Goal: Communication & Community: Answer question/provide support

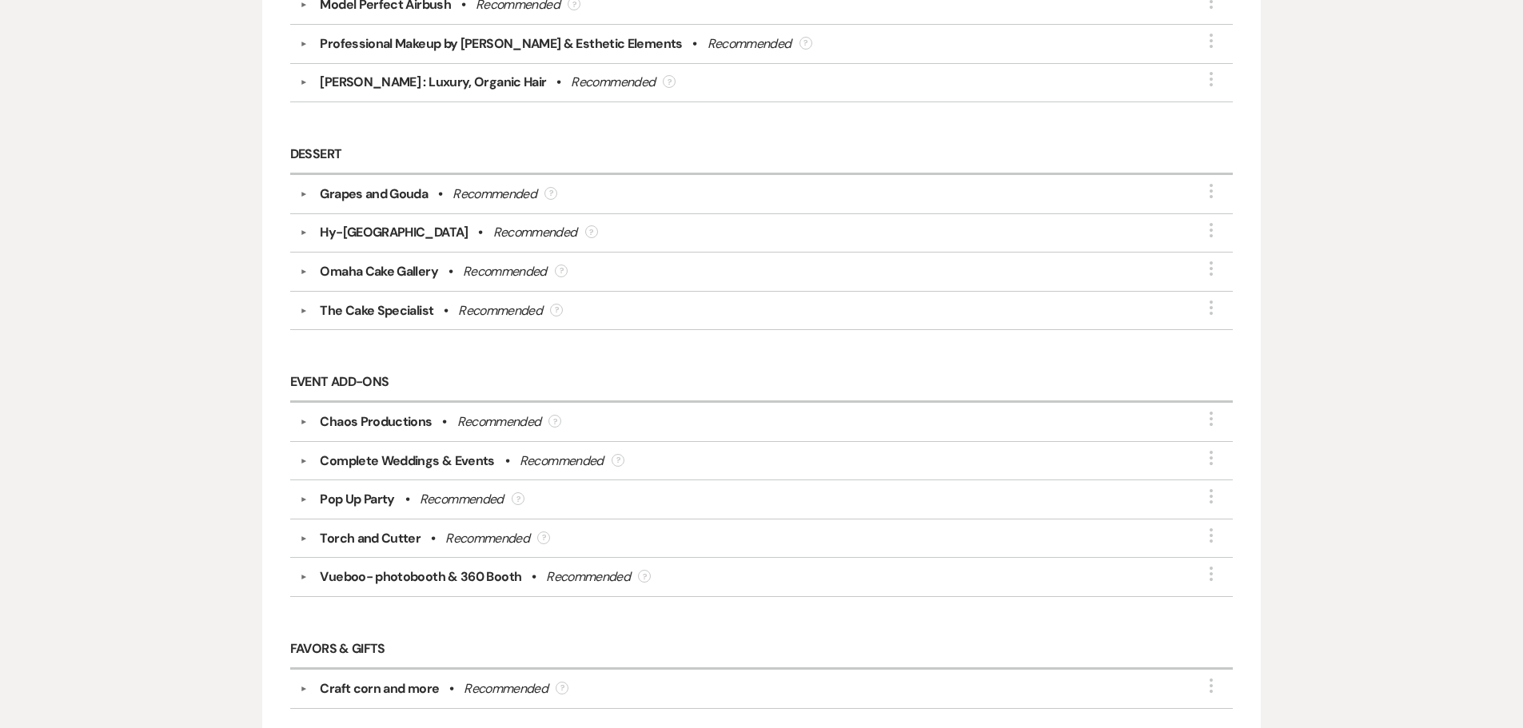
scroll to position [564, 0]
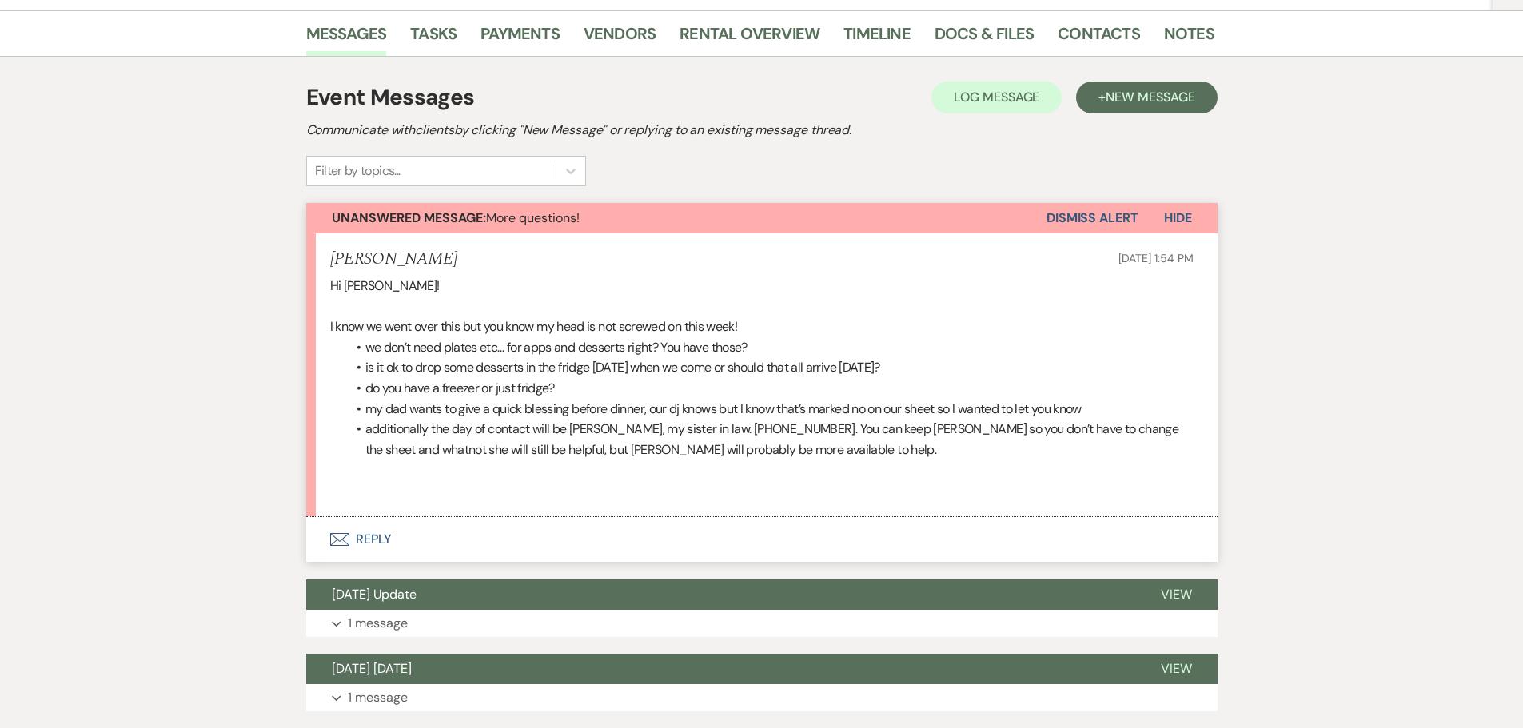
click at [355, 533] on button "Envelope Reply" at bounding box center [761, 539] width 911 height 45
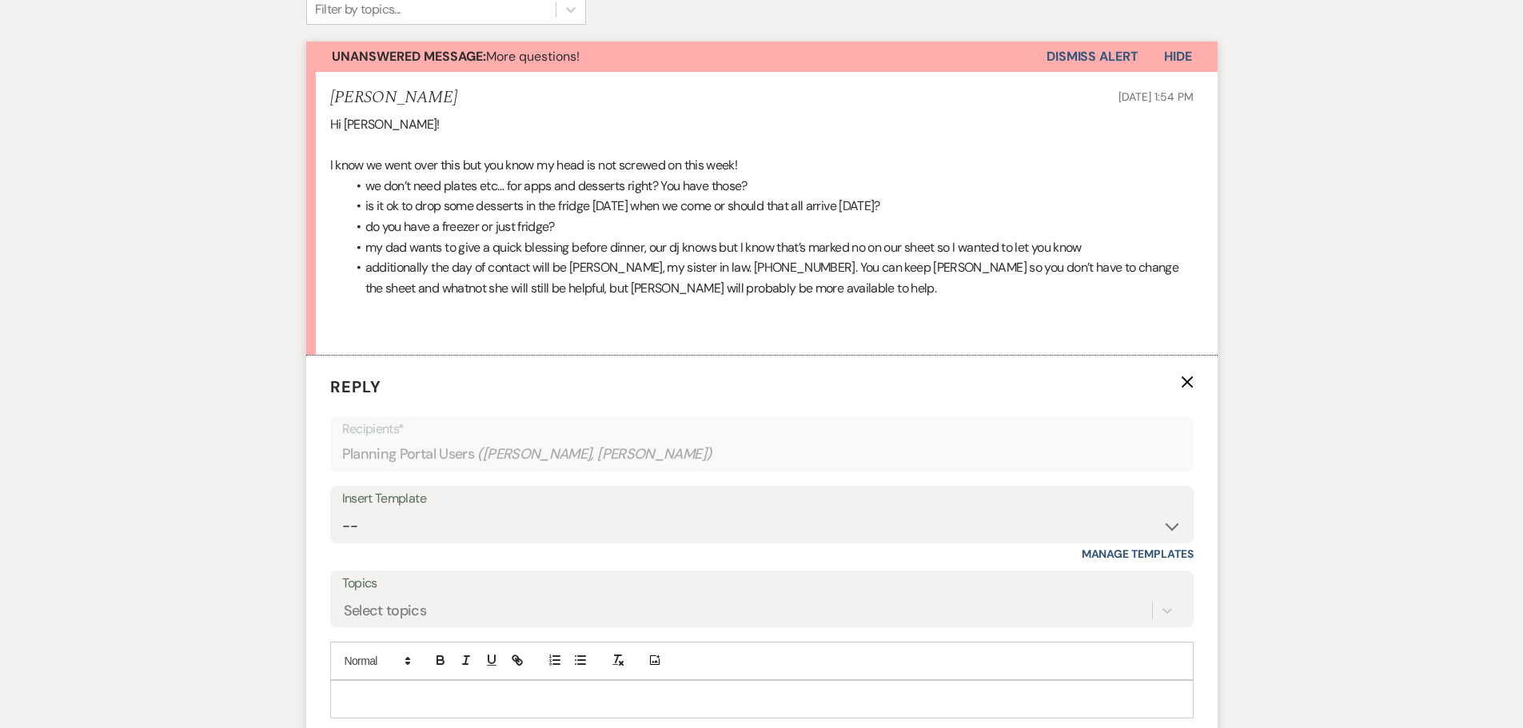
scroll to position [412, 0]
click at [418, 701] on p at bounding box center [762, 701] width 838 height 18
click at [366, 702] on p "GOod afternoon girlie, wedding weeks are always a tad bit of chaotic but totall…" at bounding box center [762, 701] width 838 height 18
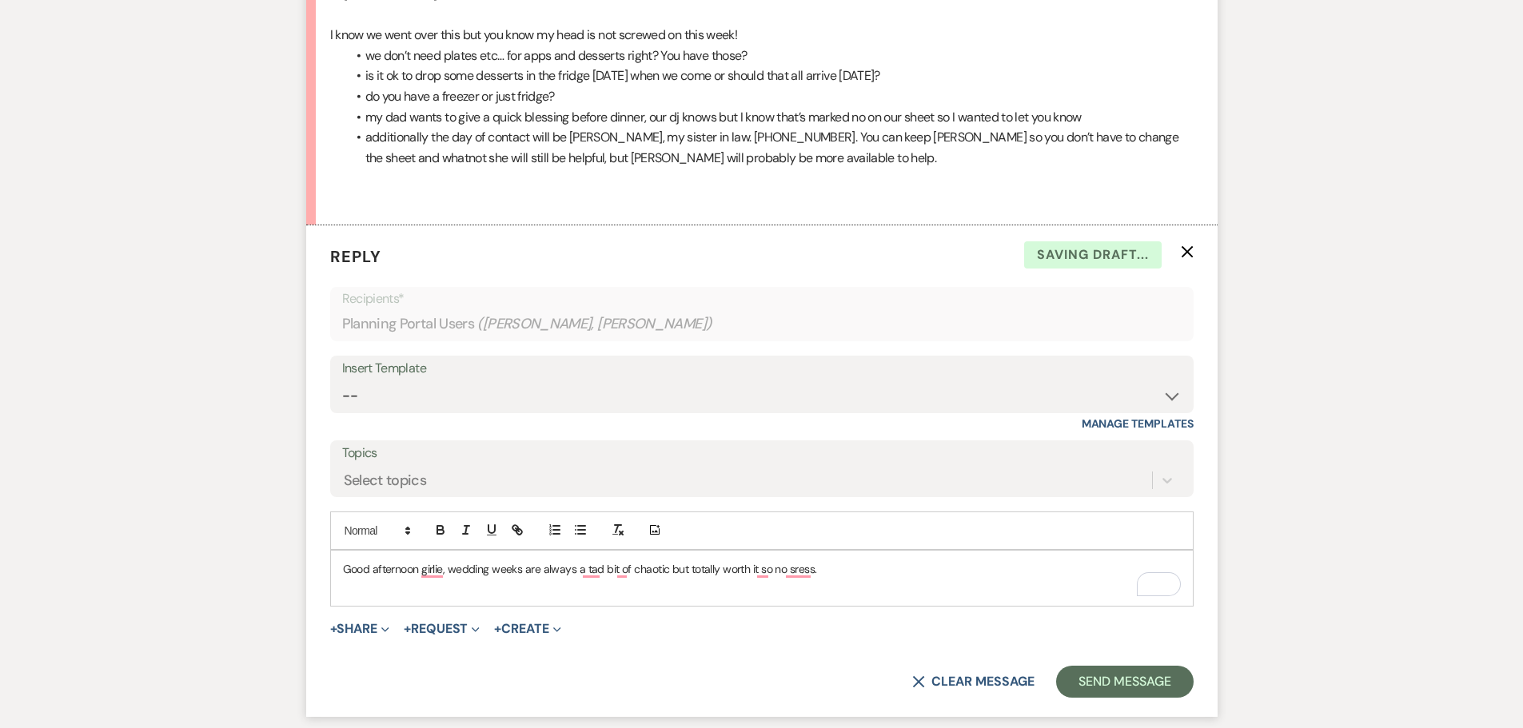
scroll to position [572, 0]
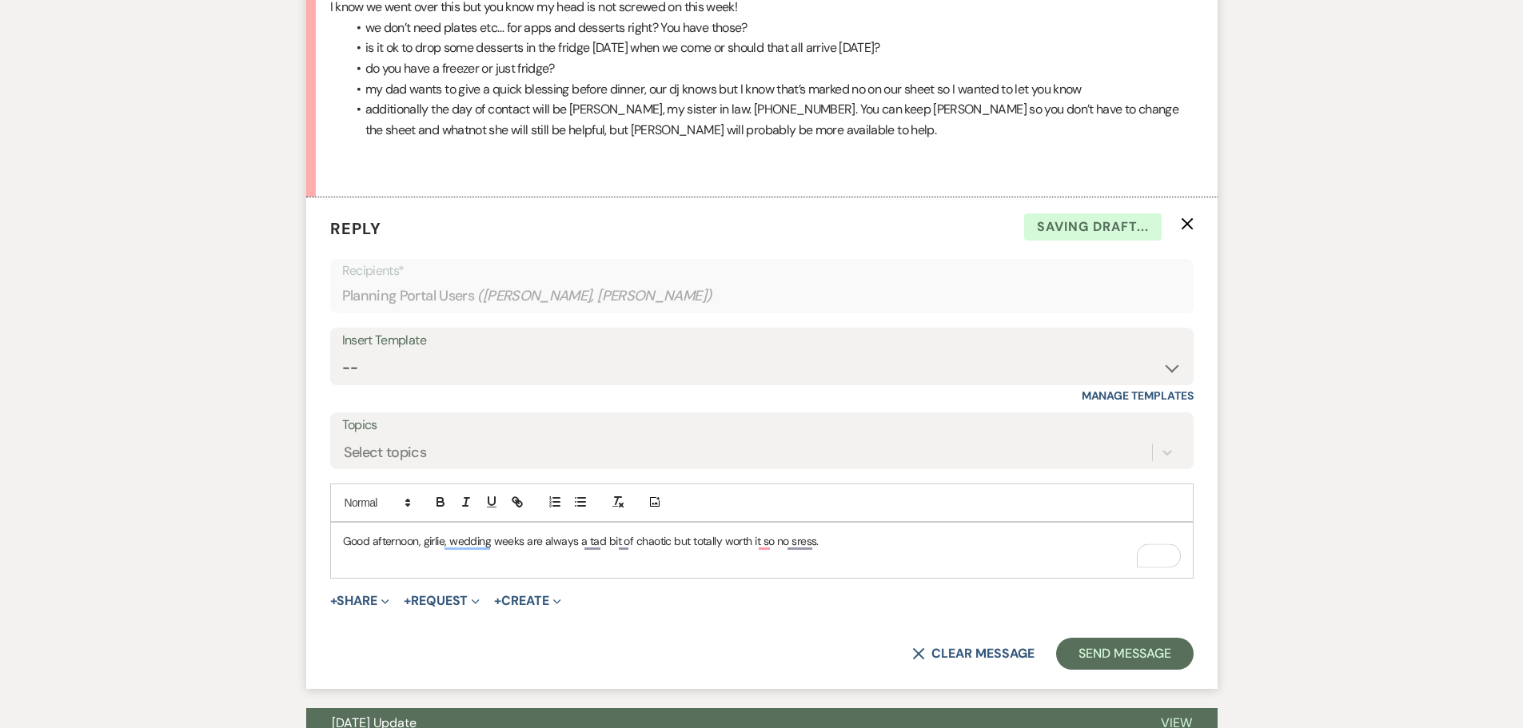
click at [866, 552] on p "To enrich screen reader interactions, please activate Accessibility in Grammarl…" at bounding box center [762, 559] width 838 height 18
click at [852, 549] on p "Good afternoon, girlie, wedding weeks are always a tad bit of chaotic but total…" at bounding box center [762, 541] width 838 height 18
click at [797, 550] on p "Good afternoon, girlie, wedding weeks are always a tad bit of chaotic but total…" at bounding box center [762, 541] width 838 height 18
click at [823, 547] on p "Good afternoon, girlie, wedding weeks are always a tad bit of chaotic but total…" at bounding box center [762, 541] width 838 height 18
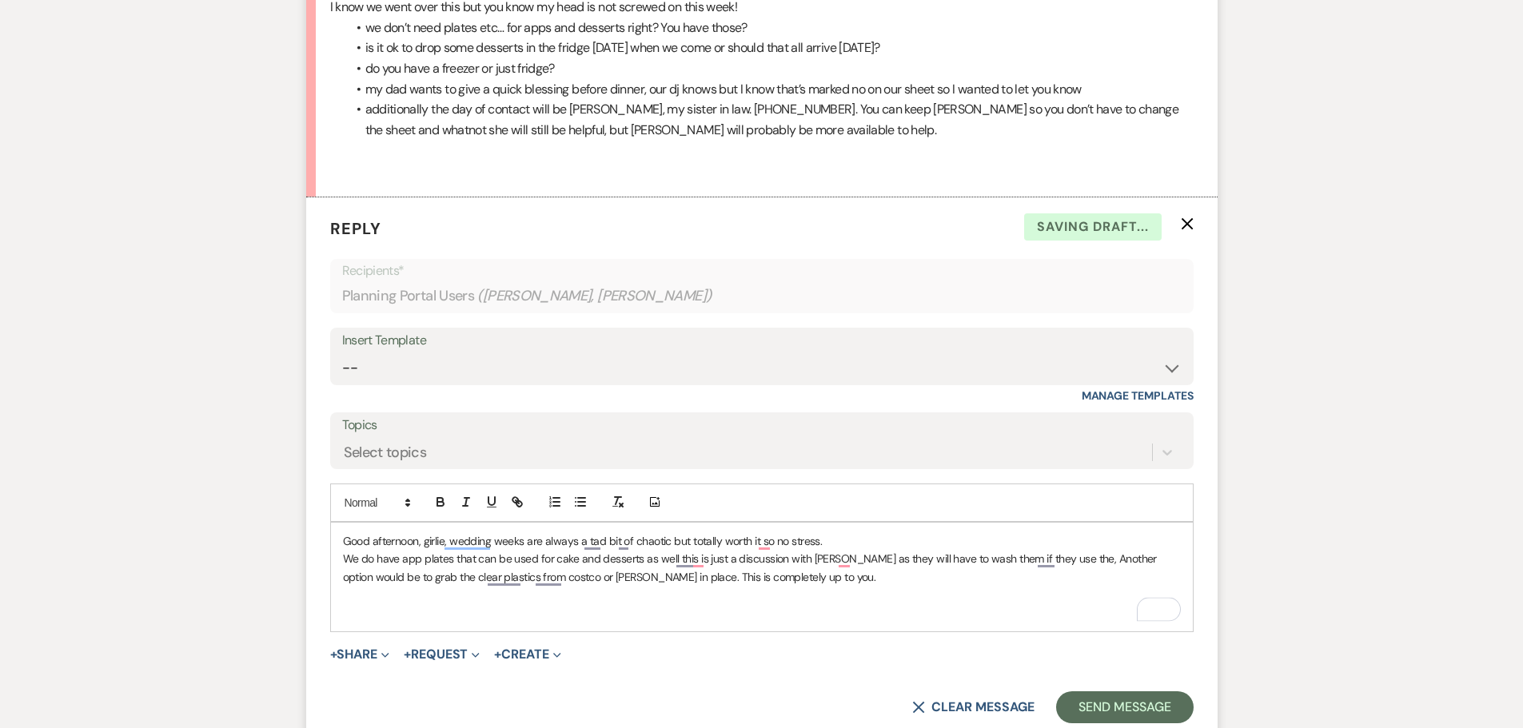
click at [343, 557] on p "We do have app plates that can be used for cake and desserts as well this is ju…" at bounding box center [762, 568] width 838 height 36
click at [832, 575] on p "1. We do have app plates that can be used for cake and desserts as well this is…" at bounding box center [762, 568] width 838 height 36
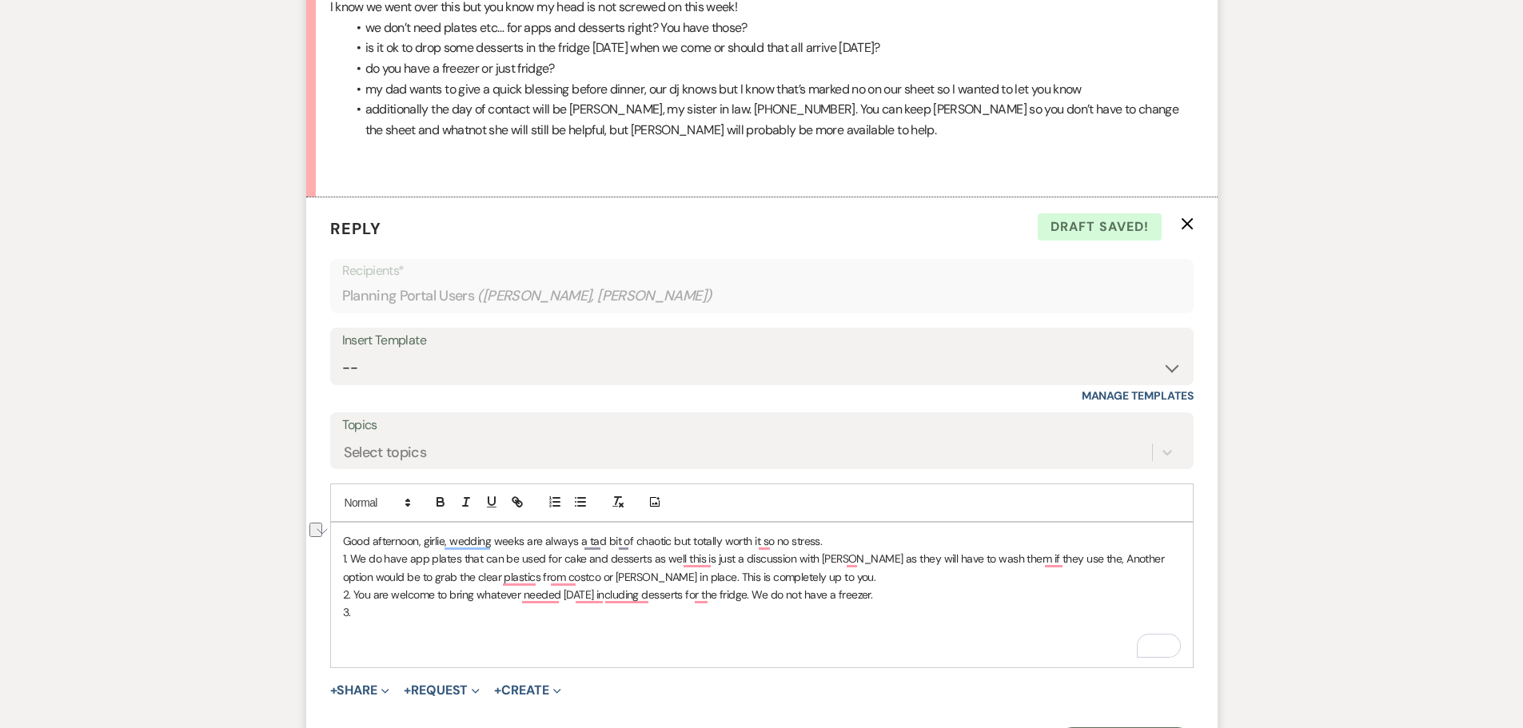
drag, startPoint x: 760, startPoint y: 592, endPoint x: 882, endPoint y: 598, distance: 122.4
click at [882, 598] on p "2. You are welcome to bring whatever needed [DATE] including desserts for the f…" at bounding box center [762, 595] width 838 height 18
copy p "We do not have a freezer."
click at [461, 610] on p "3." at bounding box center [762, 612] width 838 height 18
drag, startPoint x: 759, startPoint y: 591, endPoint x: 897, endPoint y: 590, distance: 137.5
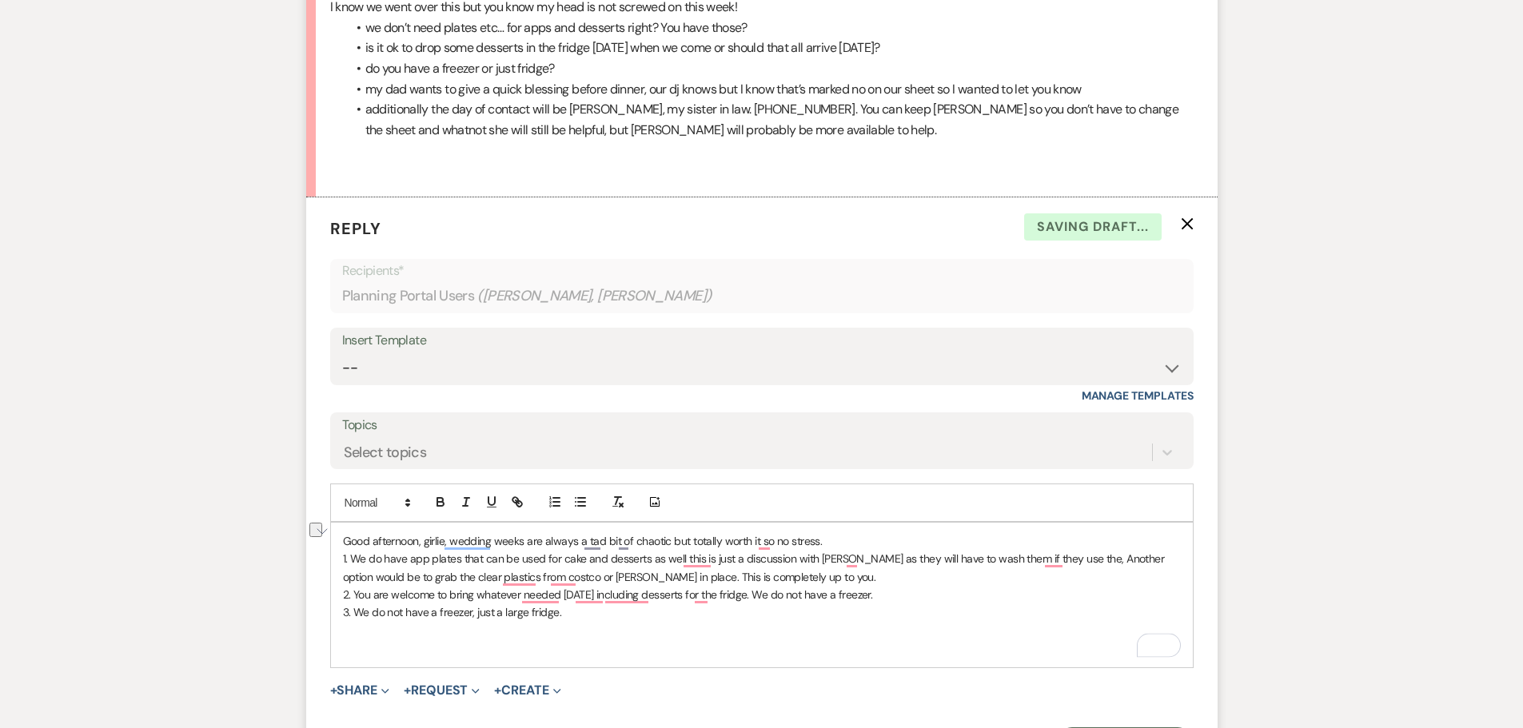
click at [897, 590] on p "2. You are welcome to bring whatever needed [DATE] including desserts for the f…" at bounding box center [762, 595] width 838 height 18
click at [770, 601] on p "2. You are welcome to bring whatever needed [DATE] including desserts for the f…" at bounding box center [762, 595] width 838 height 18
click at [770, 604] on p "3. We do not have a freezer, just a large fridge." at bounding box center [762, 612] width 838 height 18
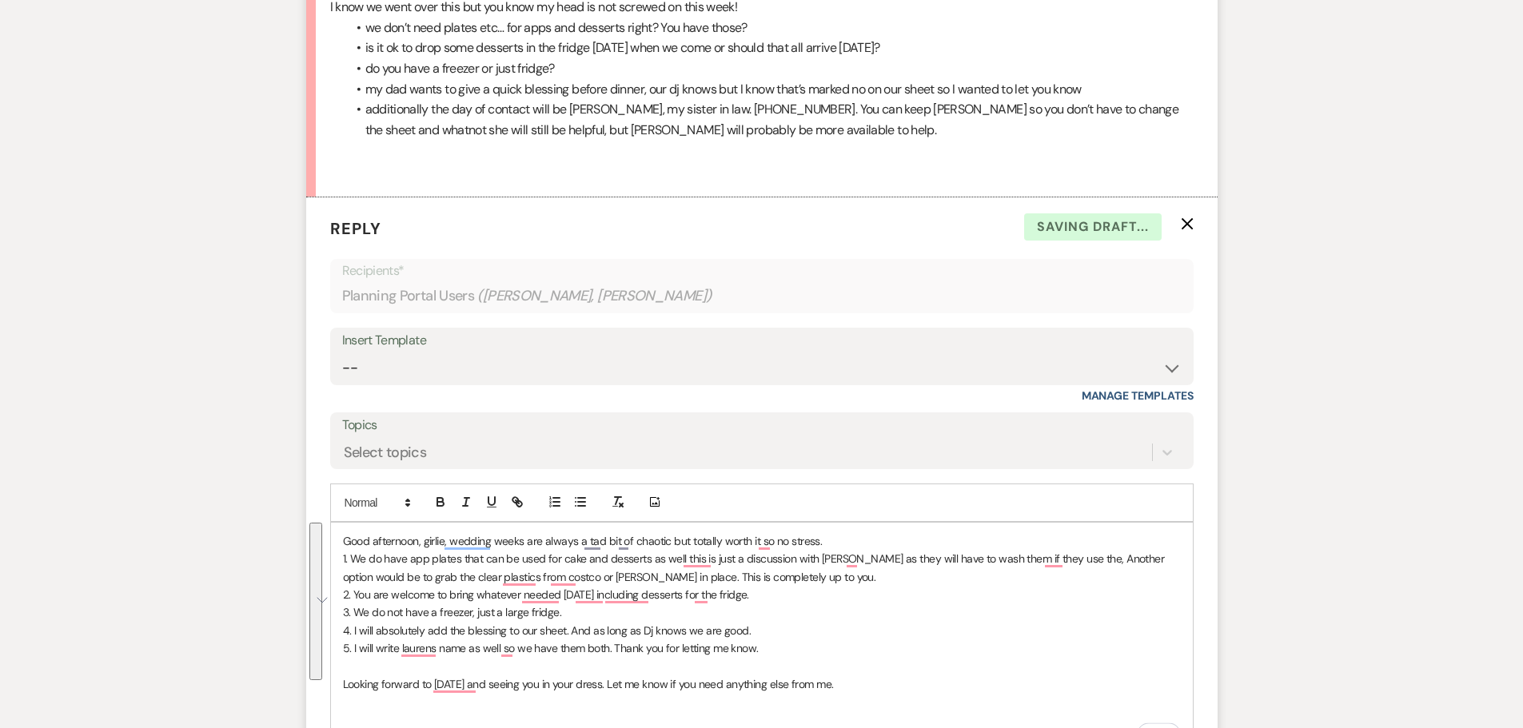
drag, startPoint x: 910, startPoint y: 692, endPoint x: 329, endPoint y: 522, distance: 604.7
click at [330, 522] on div "Good afternoon, girlie, wedding weeks are always a tad bit of chaotic but total…" at bounding box center [761, 640] width 863 height 236
copy div "Good afternoon, girlie, wedding weeks are always a tad bit of chaotic but total…"
click at [886, 691] on p "Looking forward to [DATE] and seeing you in your dress. Let me know if you need…" at bounding box center [762, 684] width 838 height 18
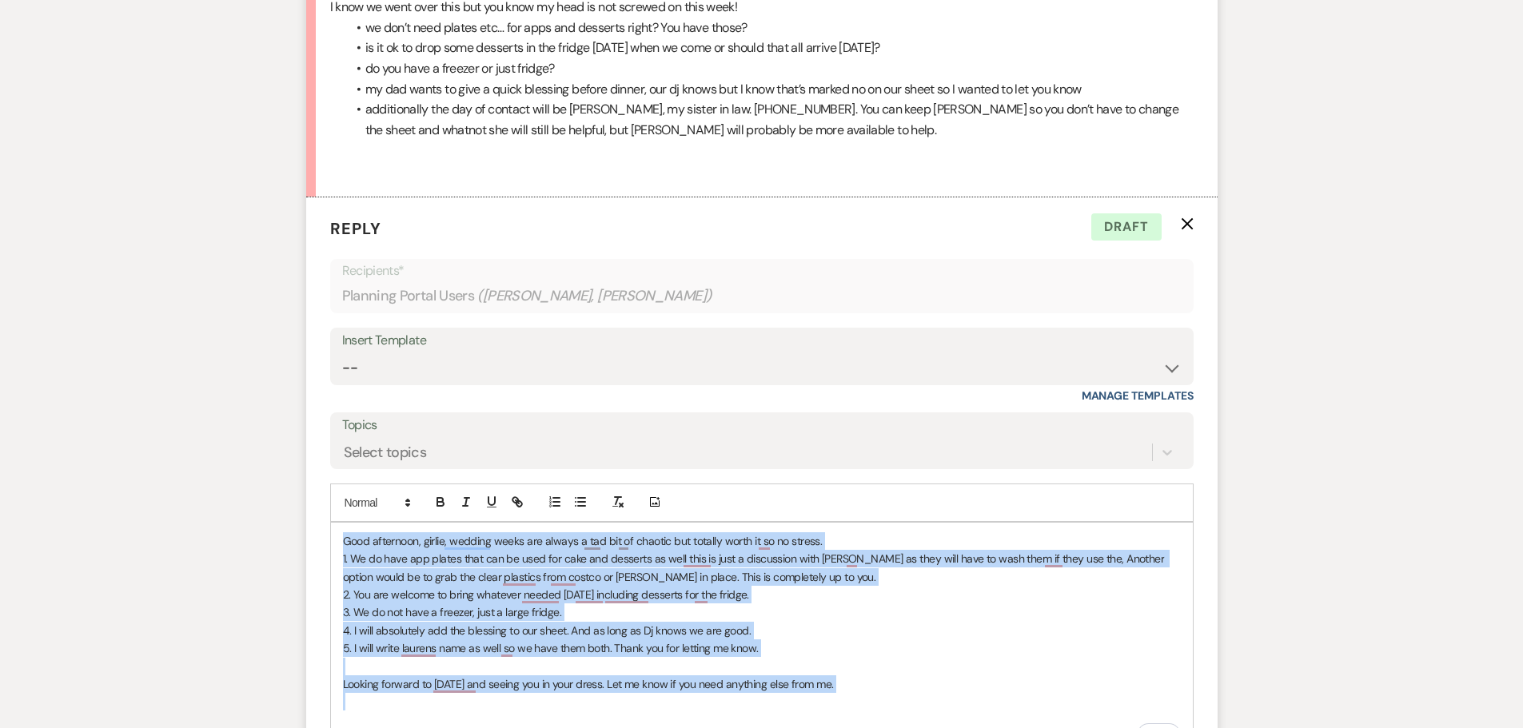
drag, startPoint x: 886, startPoint y: 691, endPoint x: 336, endPoint y: 547, distance: 568.4
click at [336, 547] on div "Good afternoon, girlie, wedding weeks are always a tad bit of chaotic but total…" at bounding box center [762, 640] width 862 height 234
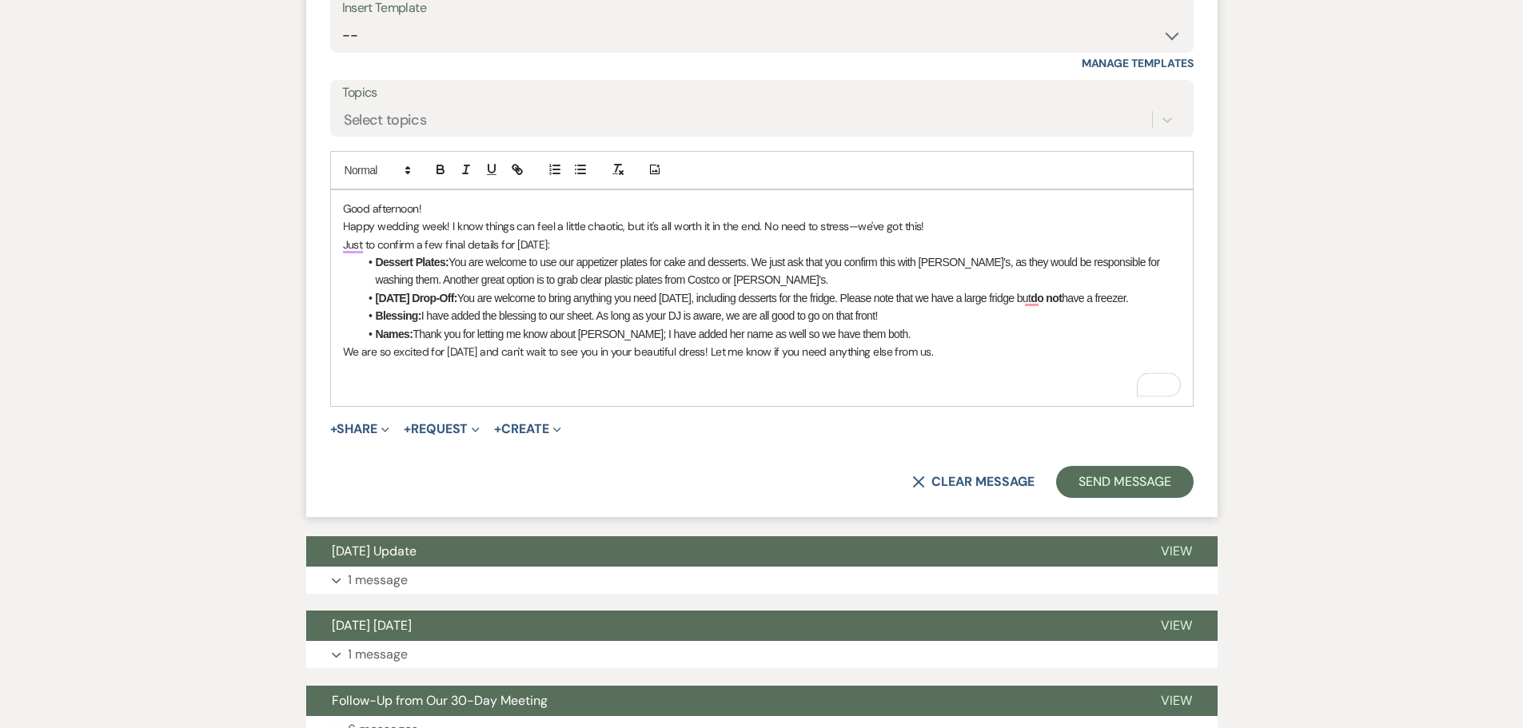
scroll to position [972, 0]
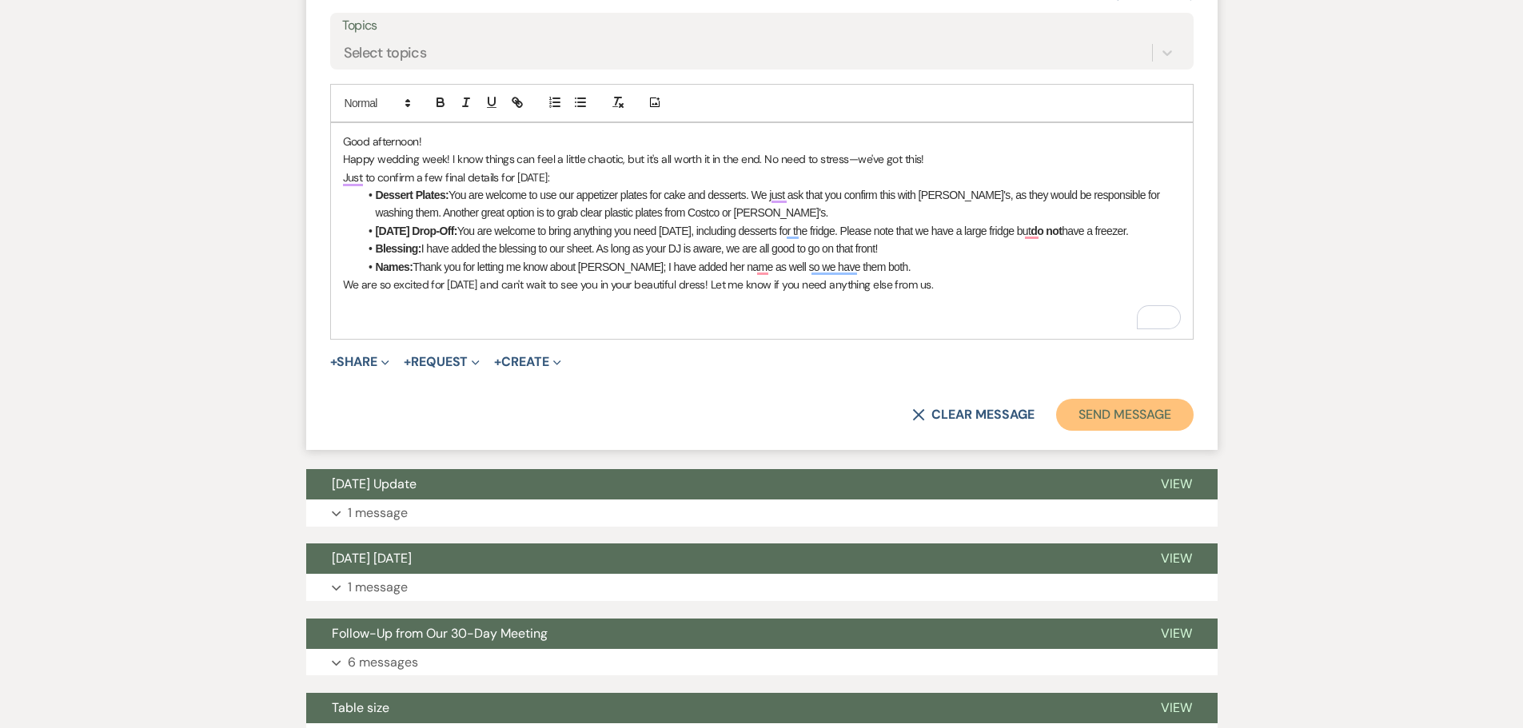
click at [1091, 420] on button "Send Message" at bounding box center [1124, 415] width 137 height 32
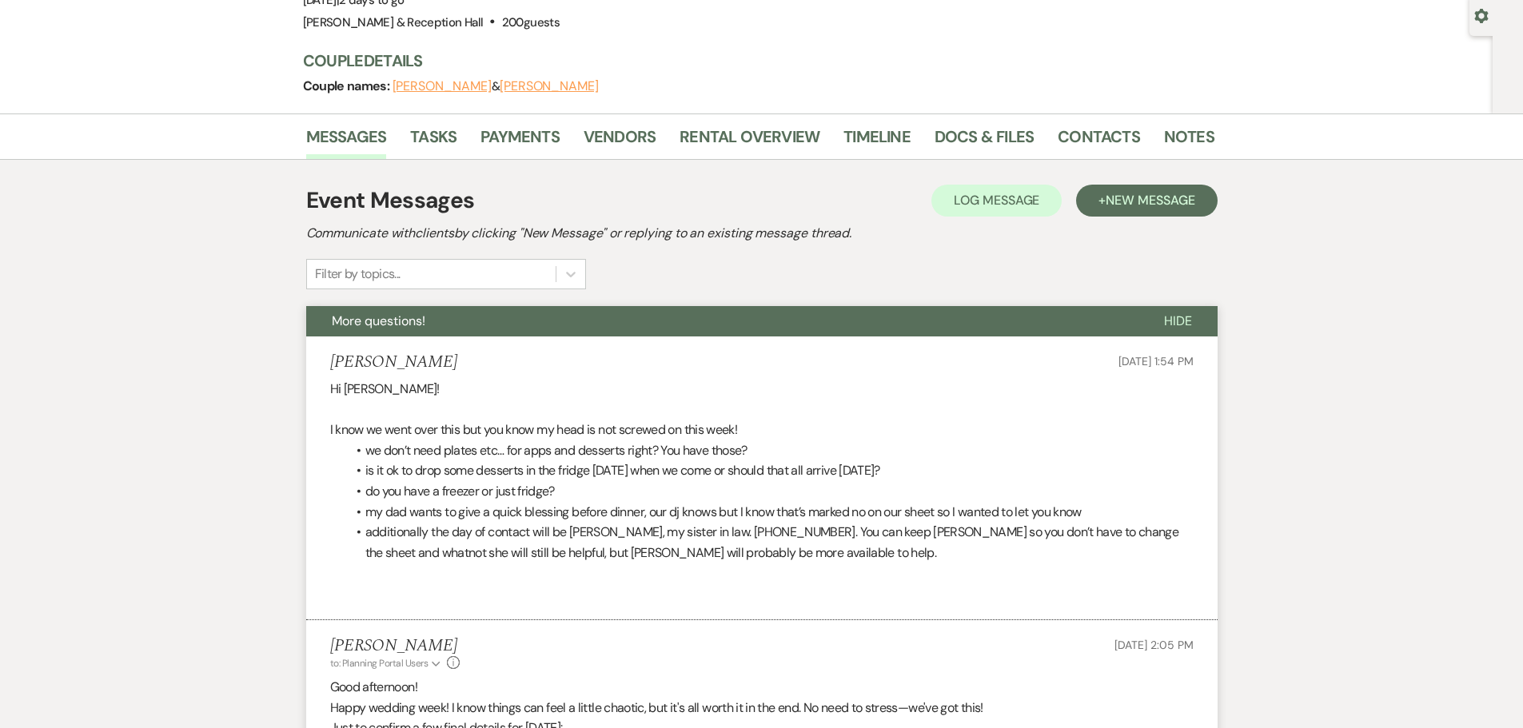
scroll to position [0, 0]
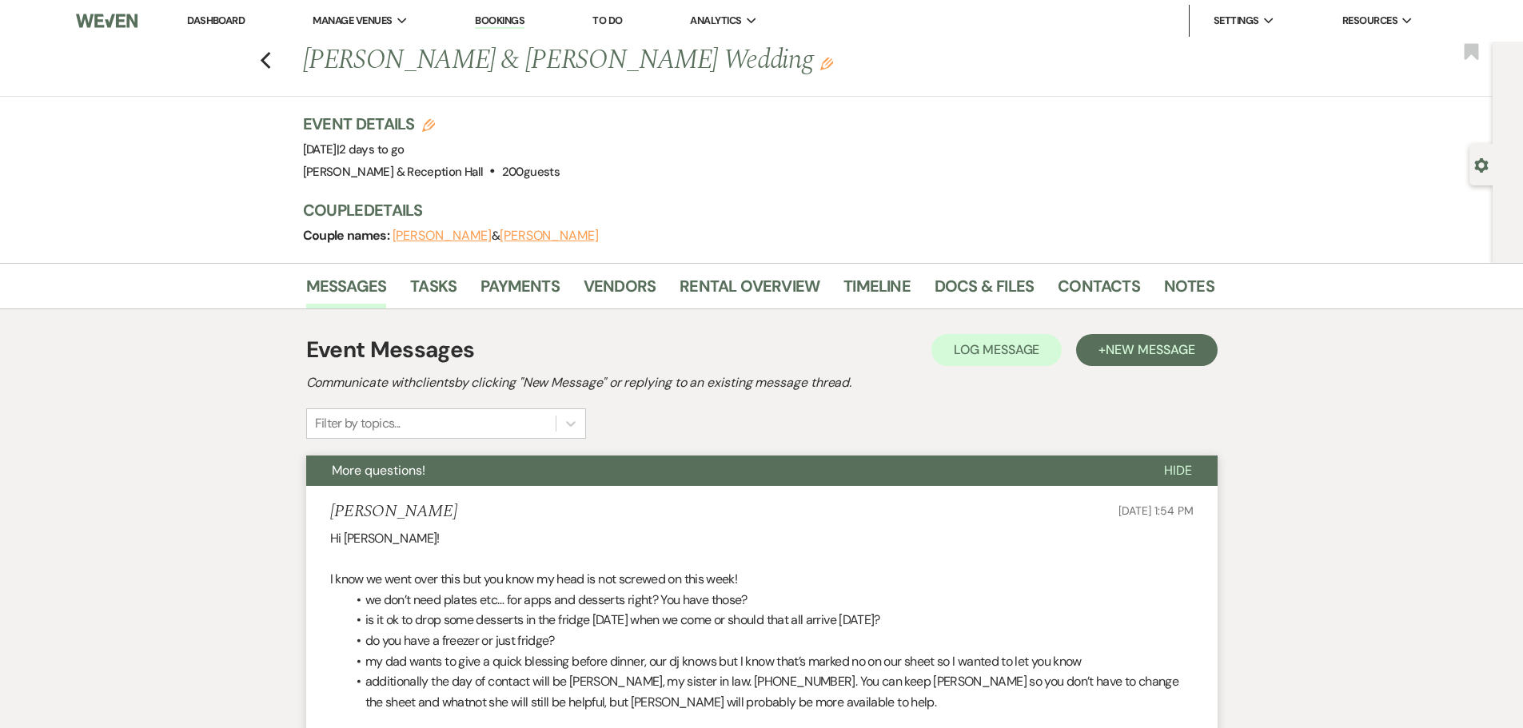
click at [264, 60] on div "Previous [PERSON_NAME] & [PERSON_NAME] Wedding Edit Bookmark" at bounding box center [742, 69] width 1500 height 55
click at [269, 62] on use "button" at bounding box center [265, 61] width 10 height 18
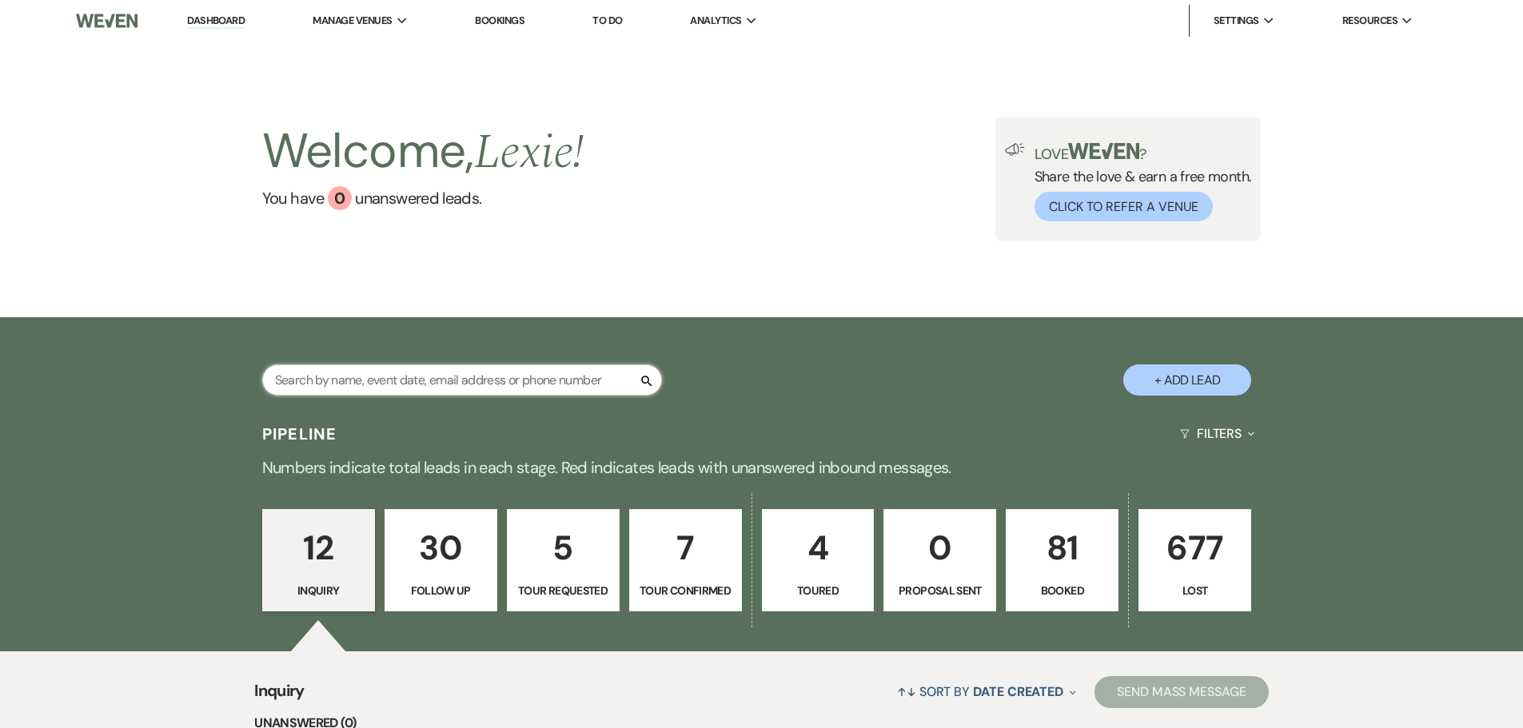
click at [380, 383] on input "text" at bounding box center [462, 379] width 400 height 31
type input "[PERSON_NAME]"
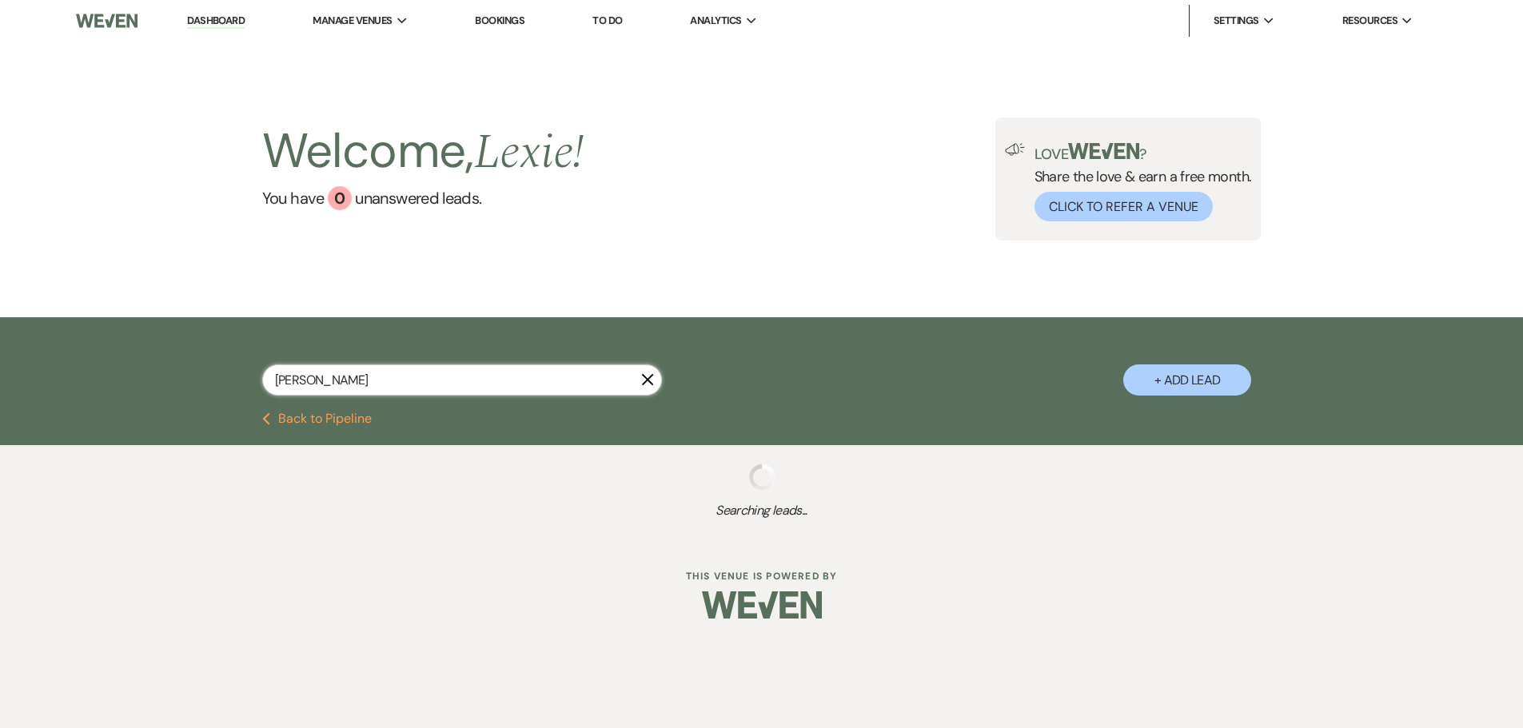
select select "9"
select select "8"
select select "5"
select select "8"
select select "5"
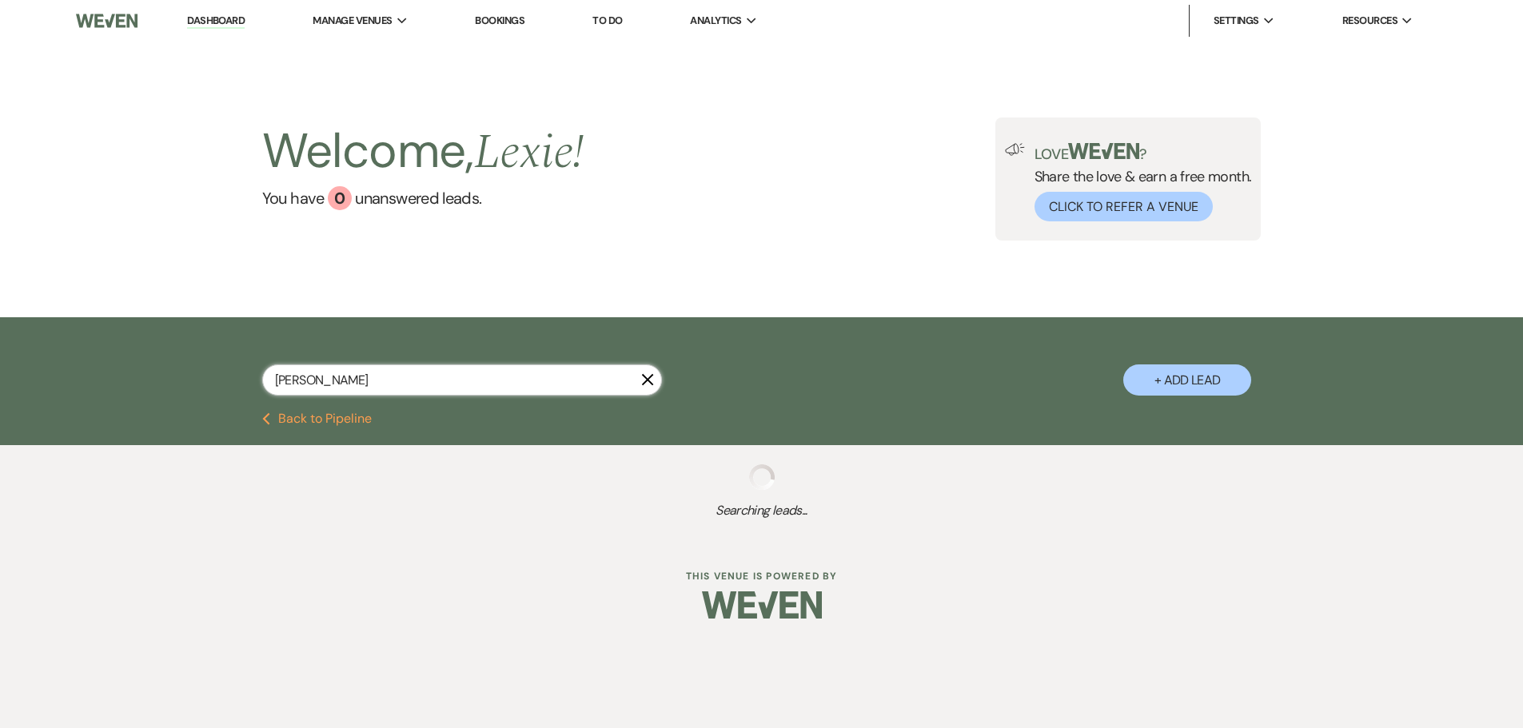
select select "8"
select select "5"
select select "8"
select select "6"
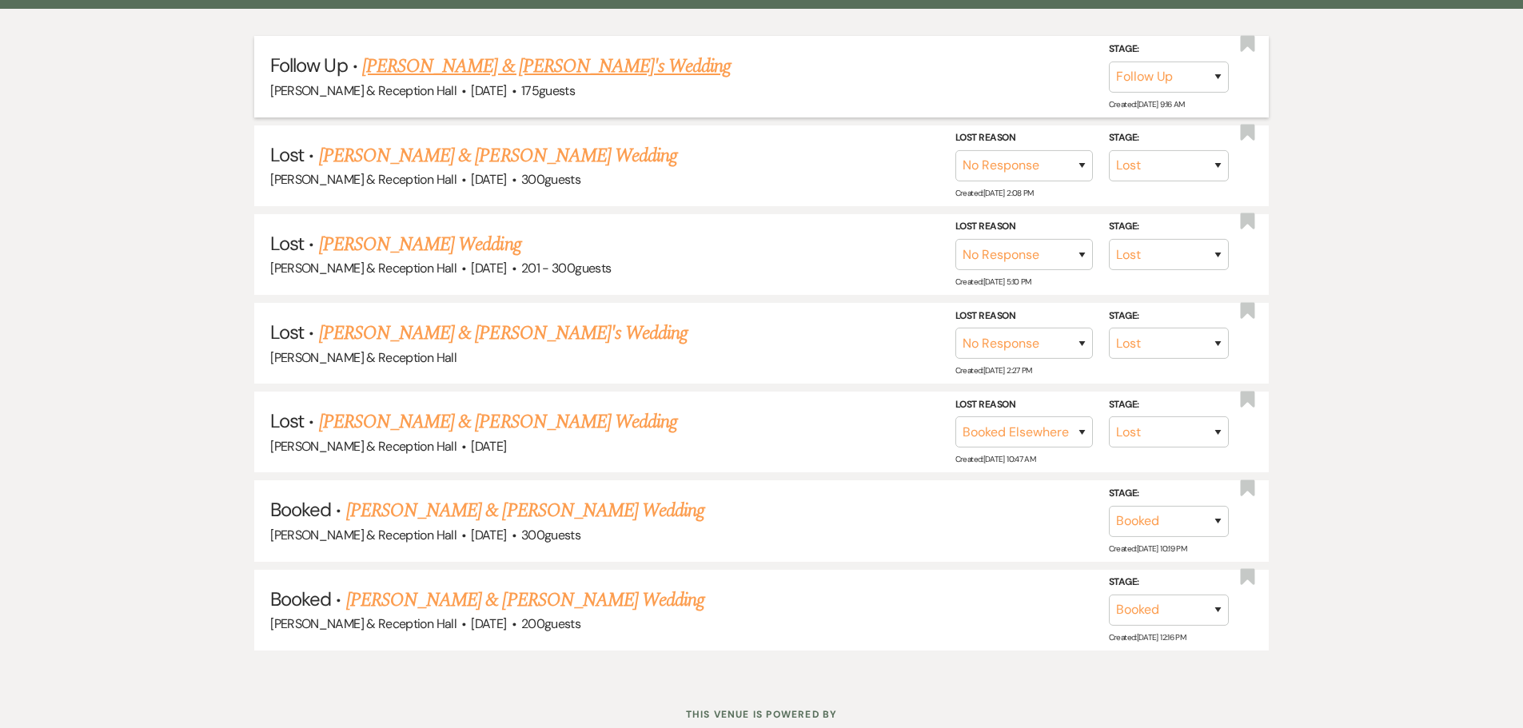
scroll to position [480, 0]
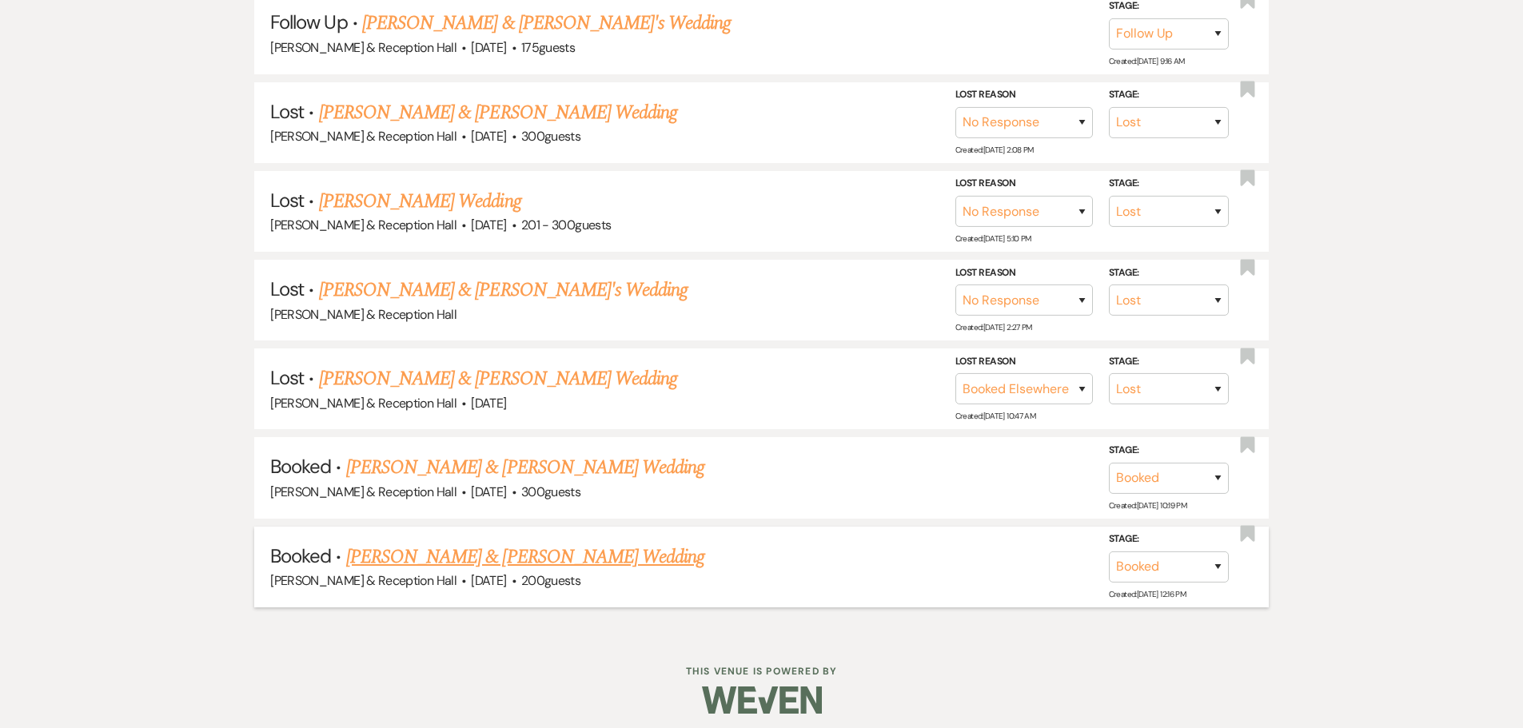
click at [591, 552] on link "[PERSON_NAME] & [PERSON_NAME] Wedding" at bounding box center [525, 557] width 358 height 29
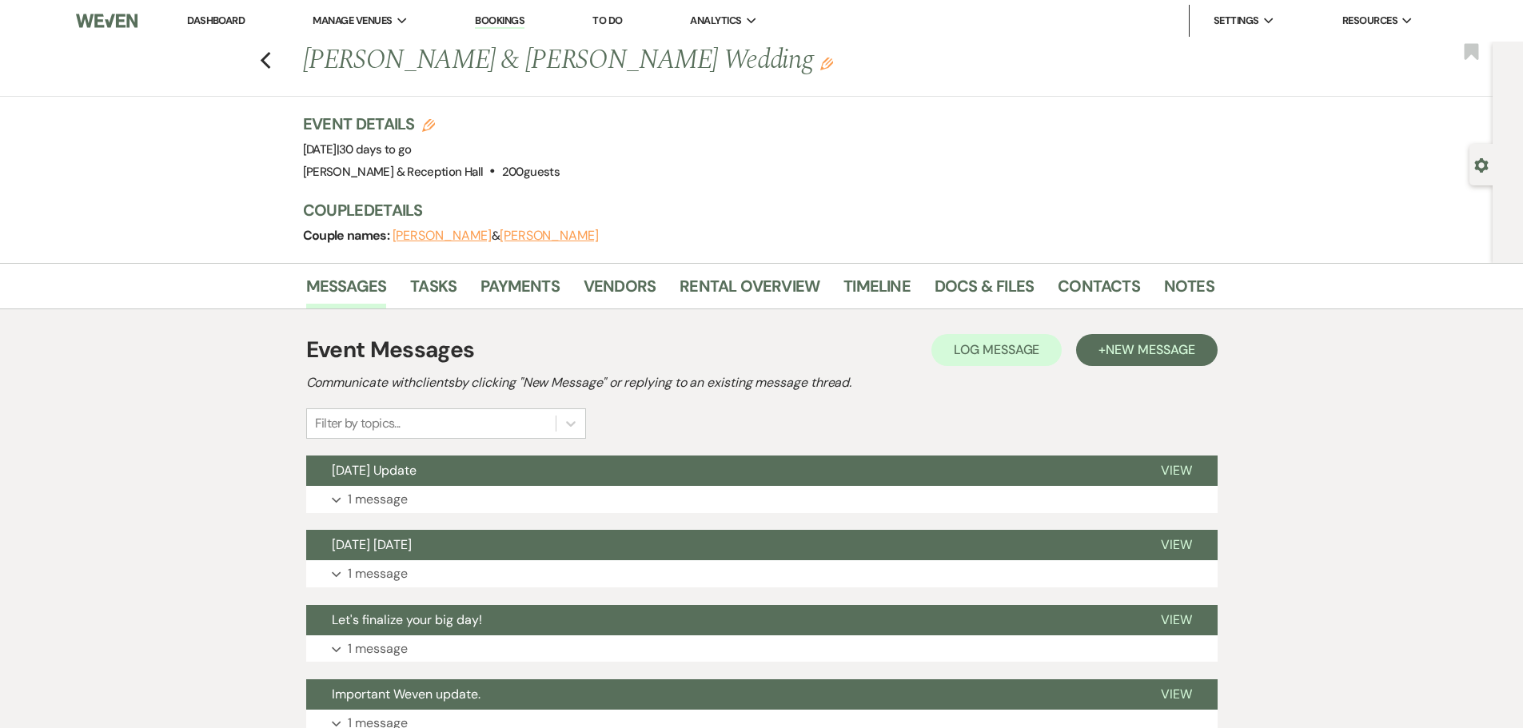
click at [1144, 290] on li "Contacts" at bounding box center [1110, 289] width 106 height 38
click at [1170, 293] on link "Notes" at bounding box center [1189, 290] width 50 height 35
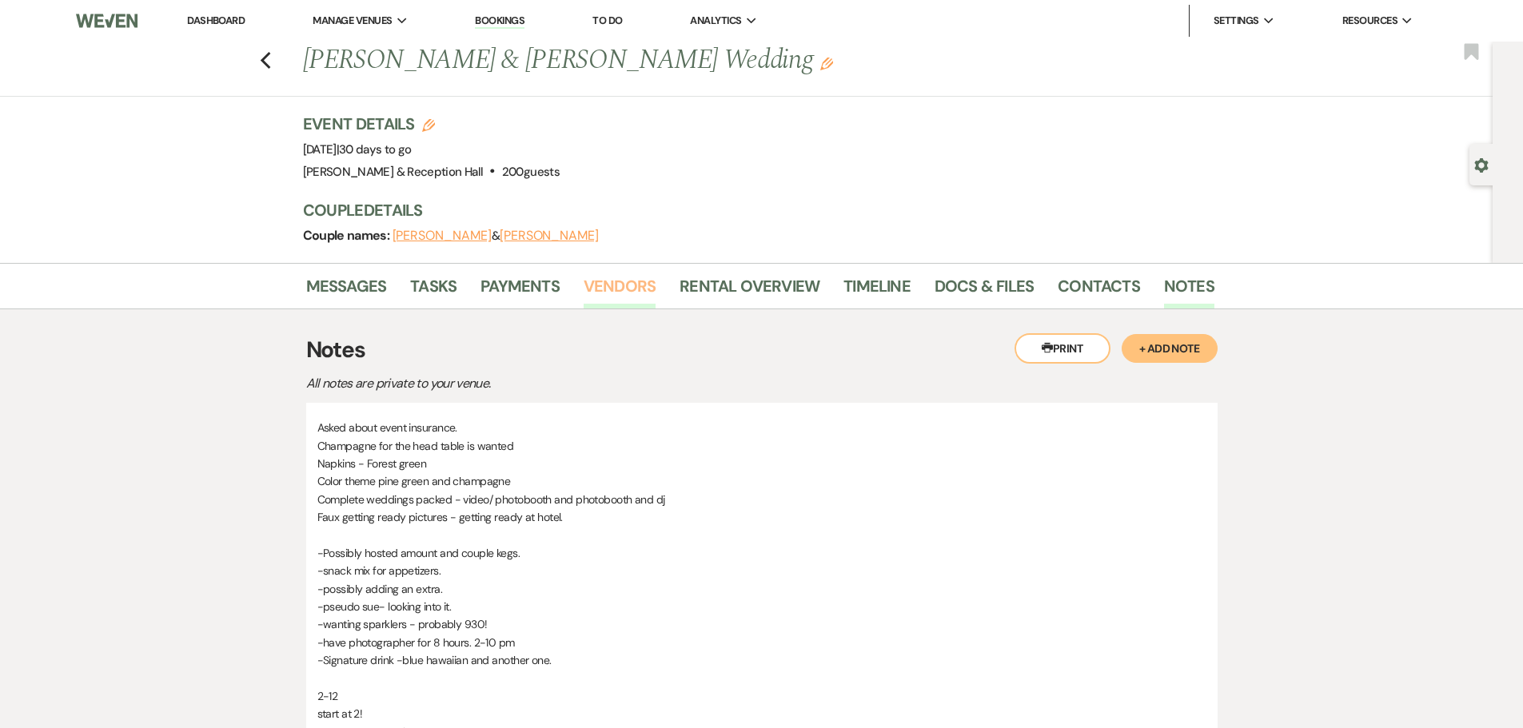
click at [626, 293] on link "Vendors" at bounding box center [619, 290] width 72 height 35
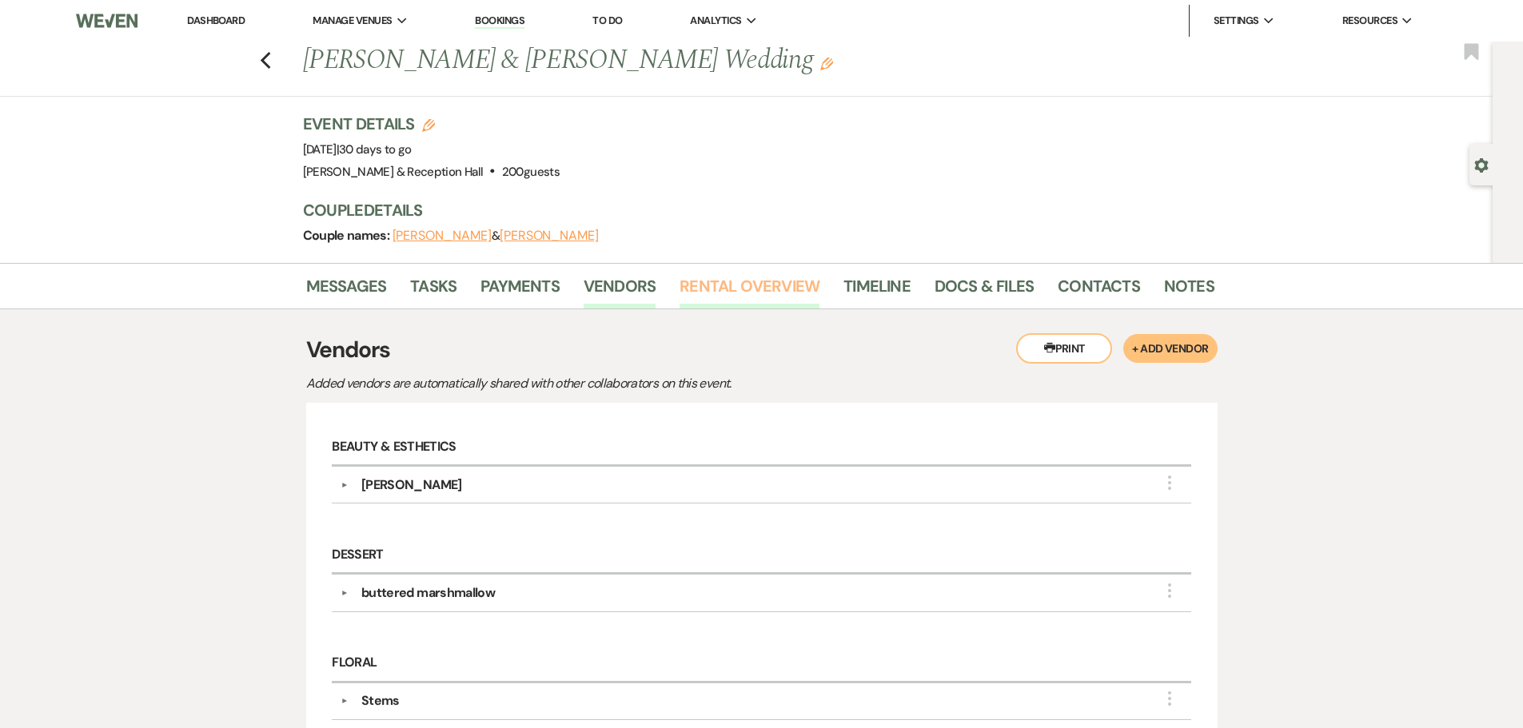
click at [757, 298] on link "Rental Overview" at bounding box center [749, 290] width 140 height 35
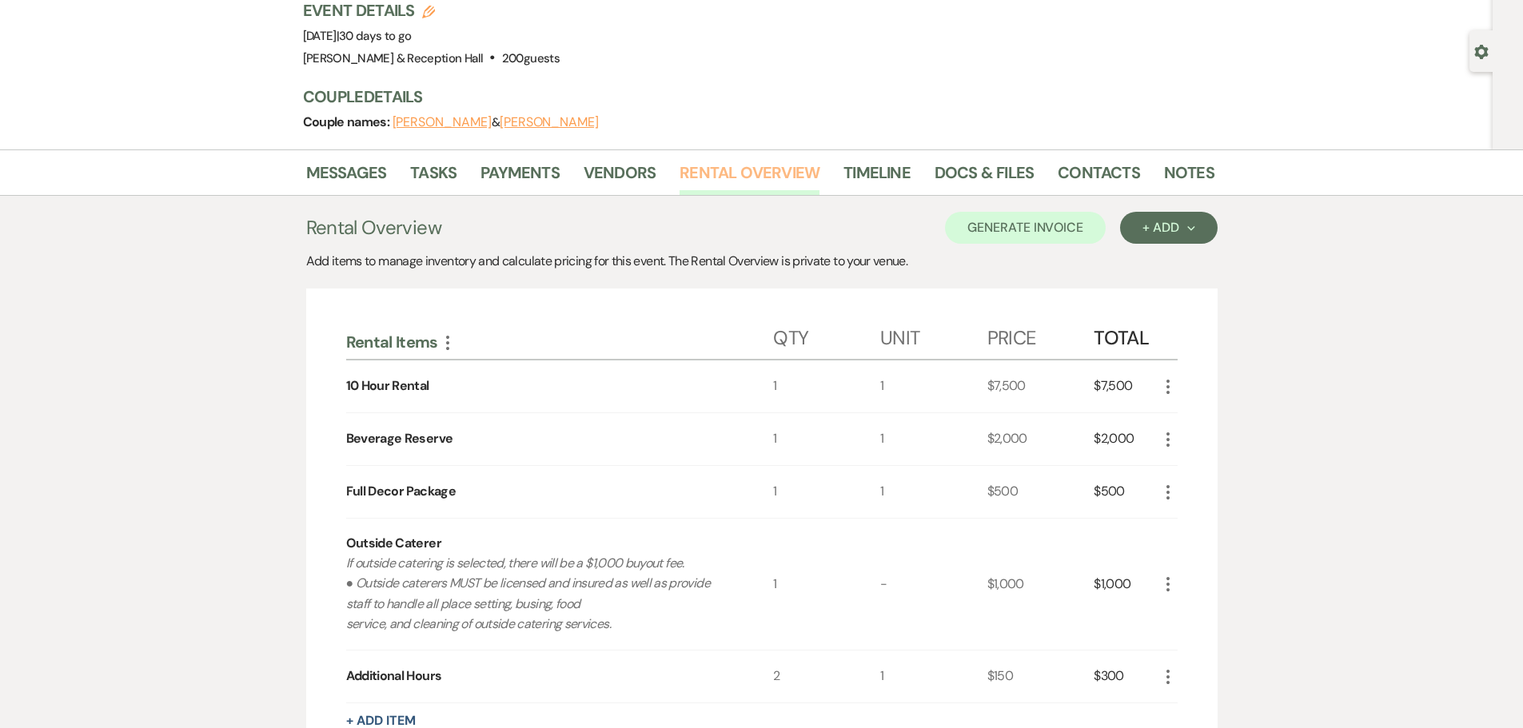
scroll to position [160, 0]
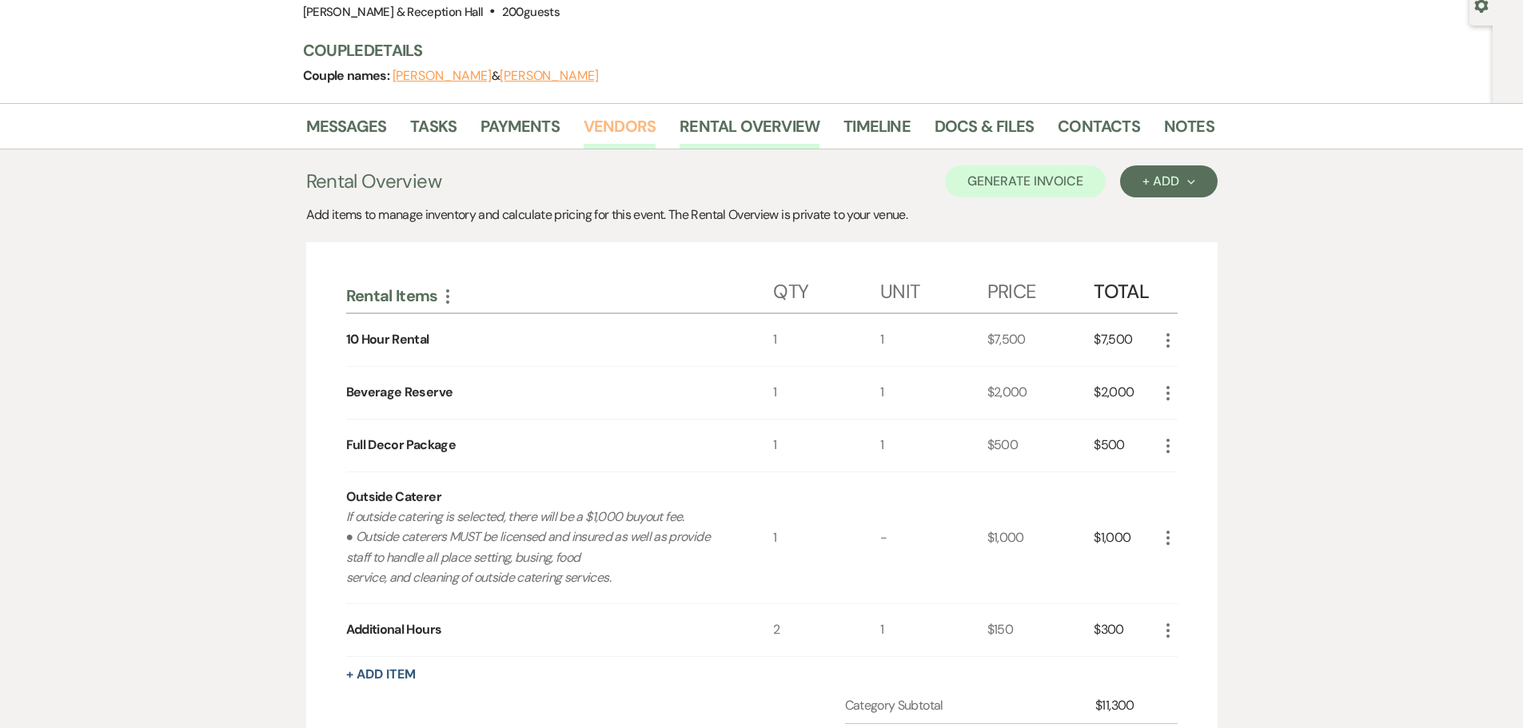
click at [609, 133] on link "Vendors" at bounding box center [619, 130] width 72 height 35
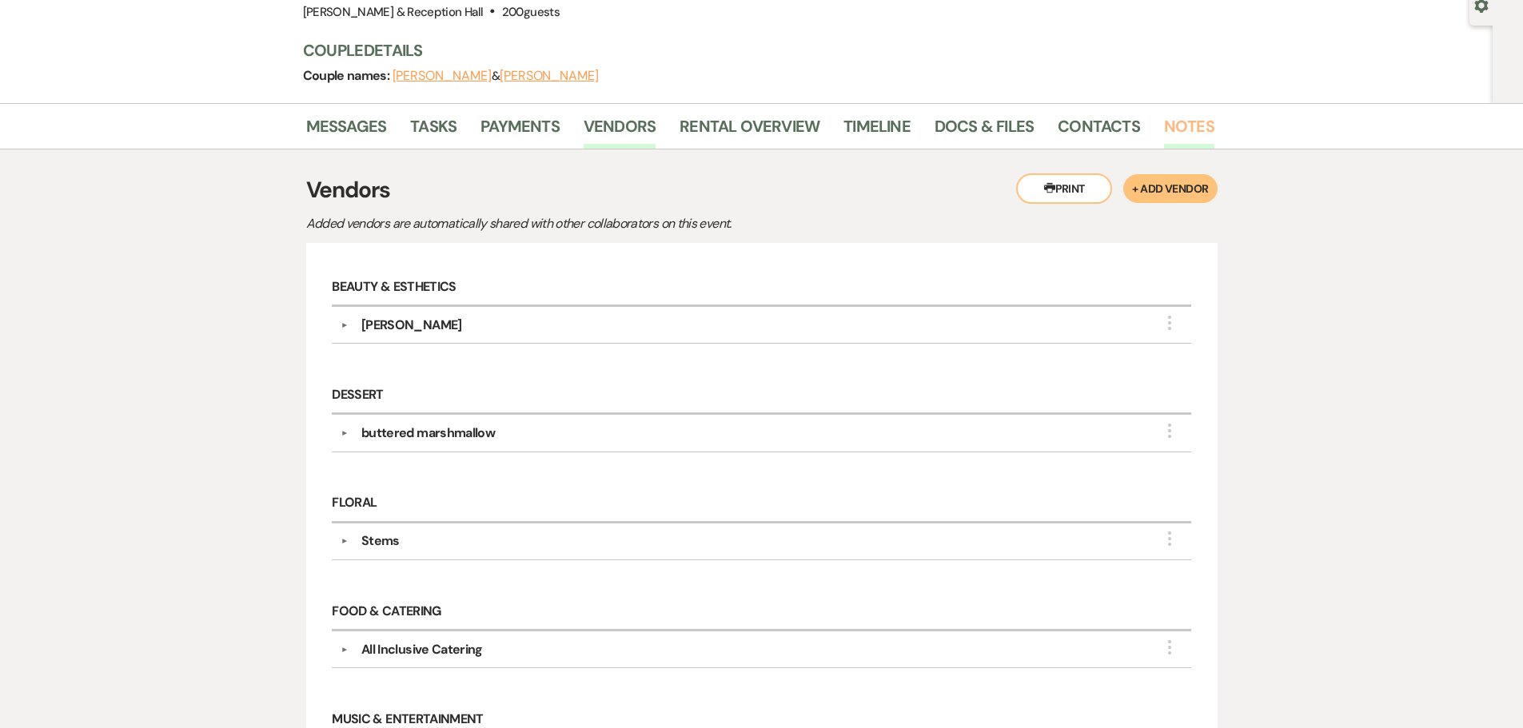
click at [1176, 125] on link "Notes" at bounding box center [1189, 130] width 50 height 35
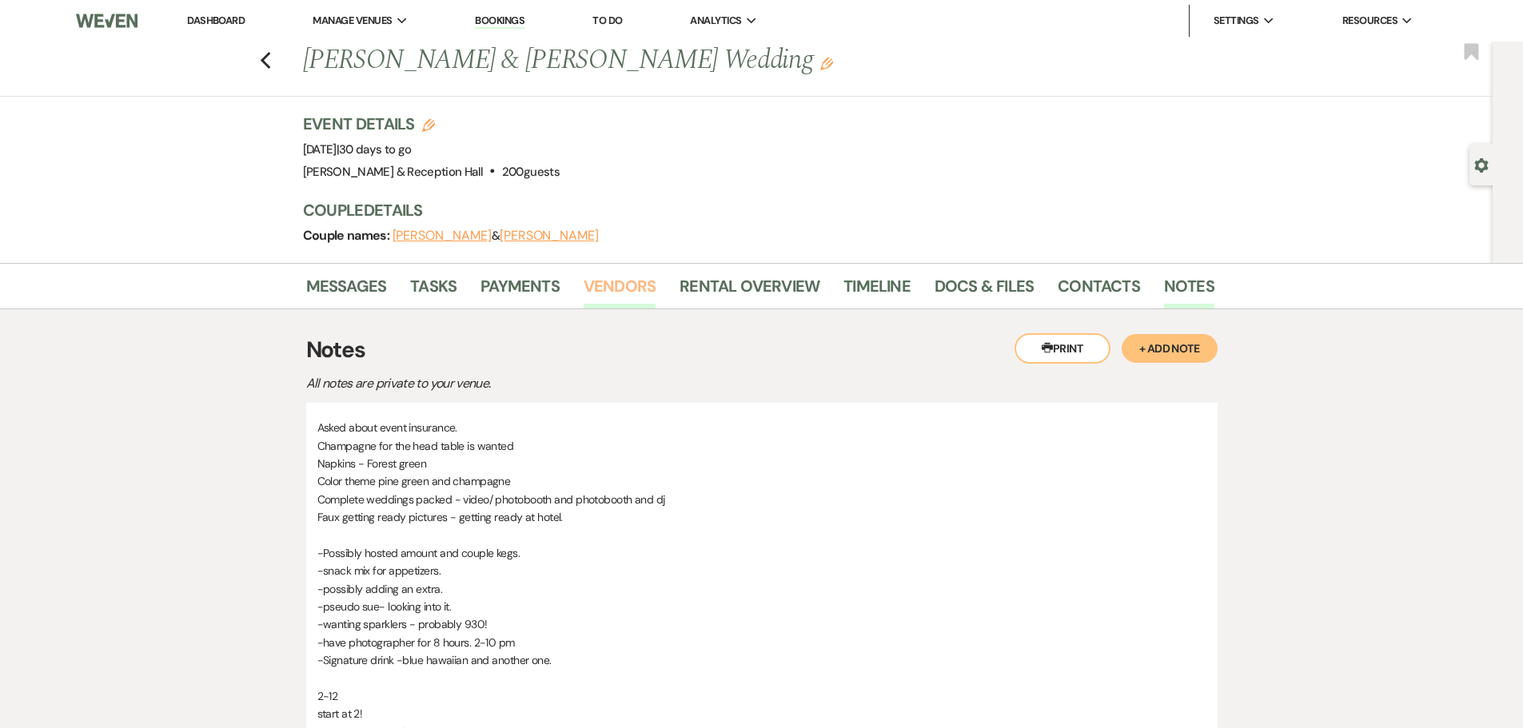
click at [619, 293] on link "Vendors" at bounding box center [619, 290] width 72 height 35
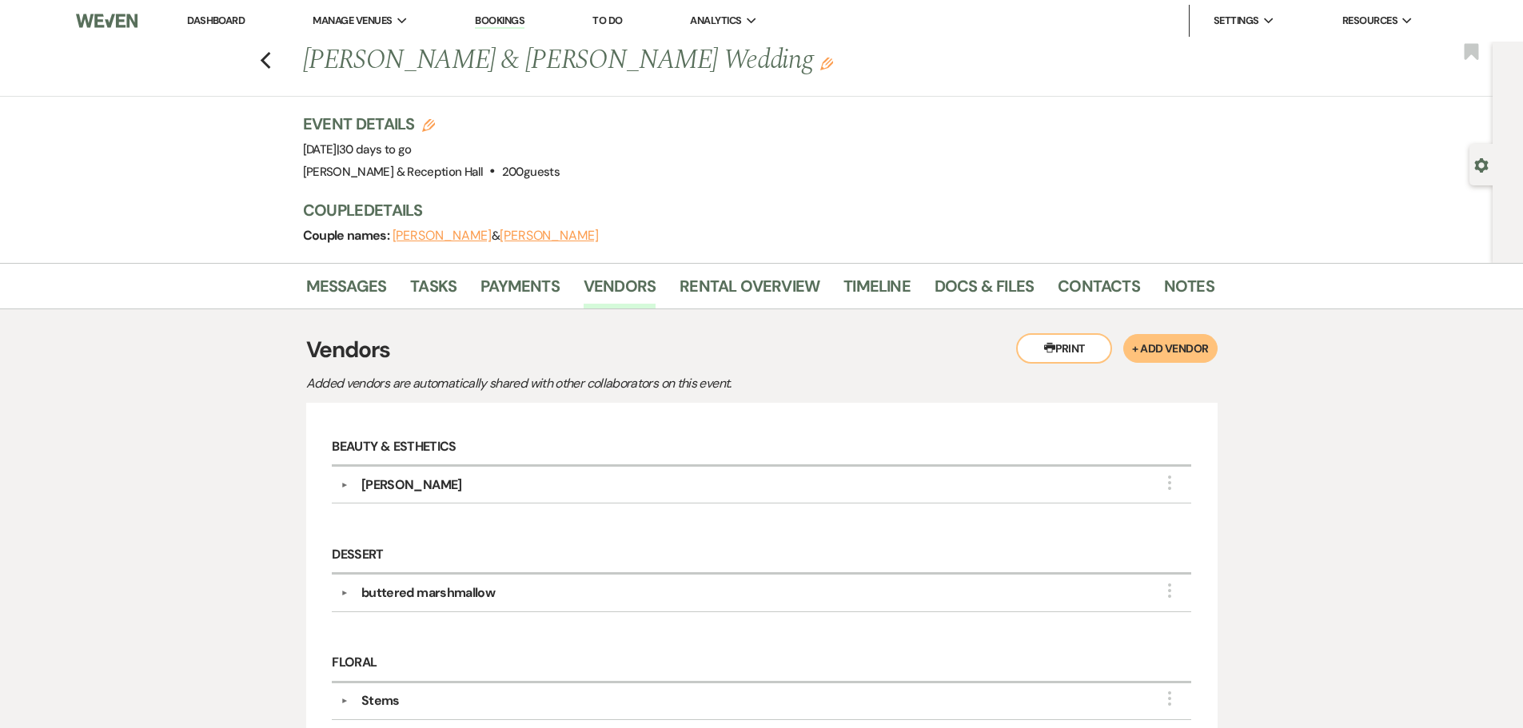
click at [435, 476] on div "[PERSON_NAME]" at bounding box center [411, 485] width 101 height 19
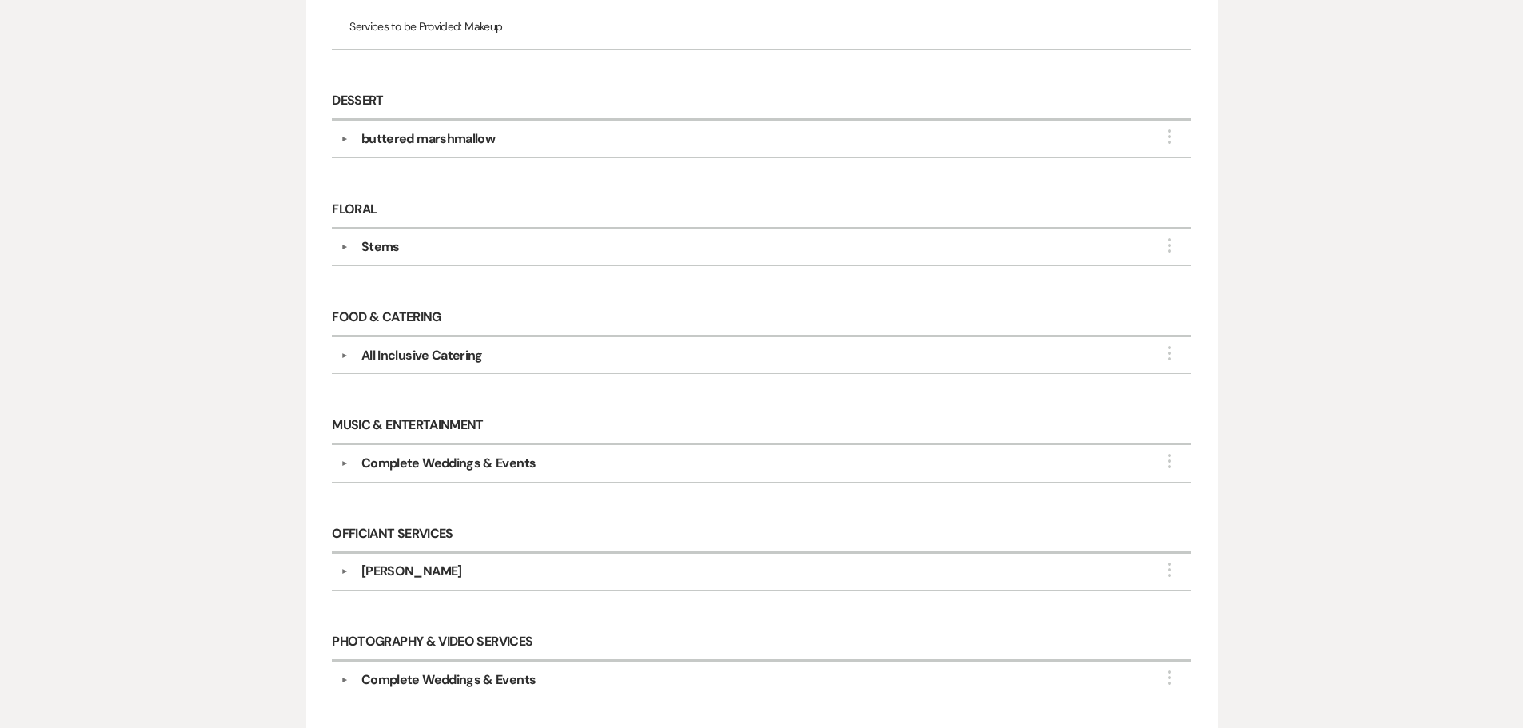
scroll to position [559, 0]
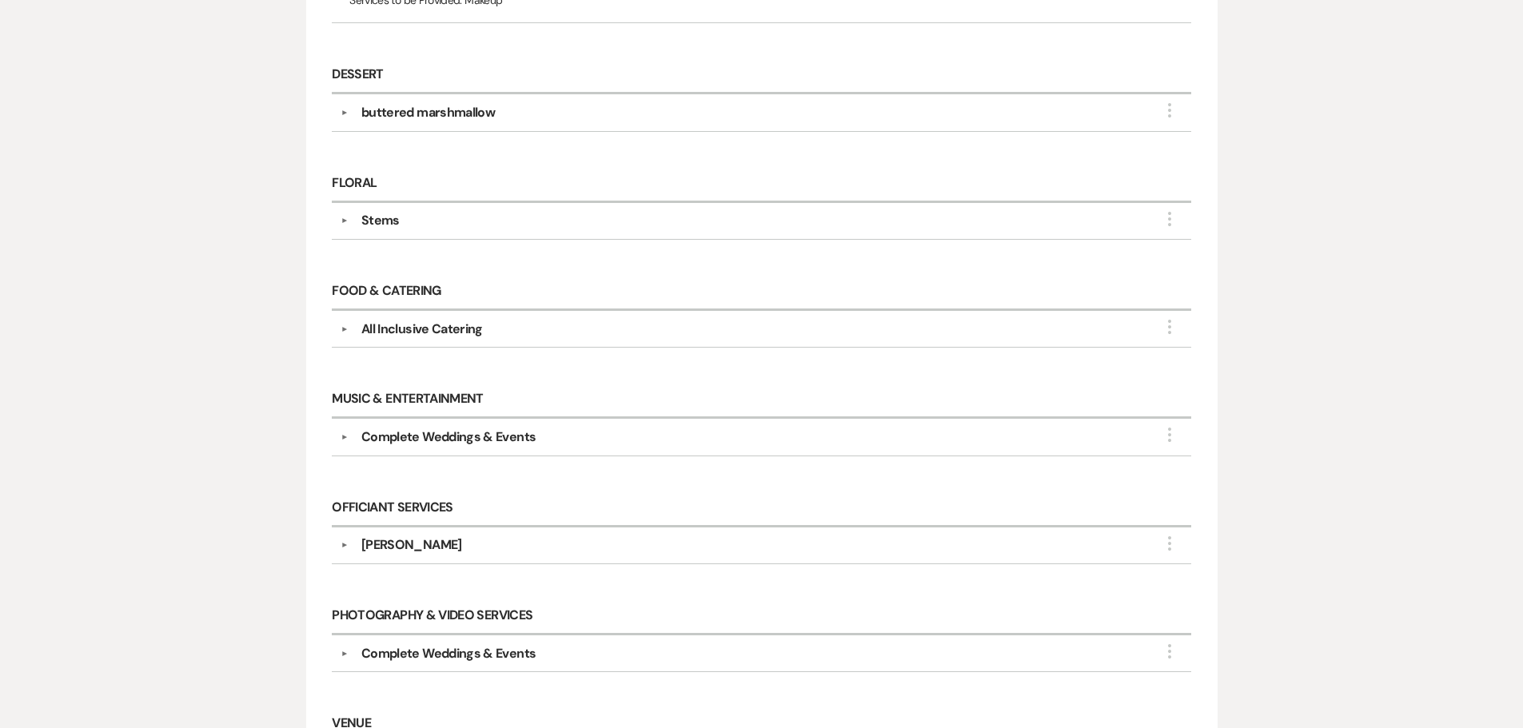
click at [470, 318] on div "▼ All Inclusive Catering More Company Contact Information: Rsvp [EMAIL_ADDRESS]…" at bounding box center [761, 329] width 858 height 37
click at [470, 322] on div "All Inclusive Catering" at bounding box center [421, 329] width 121 height 19
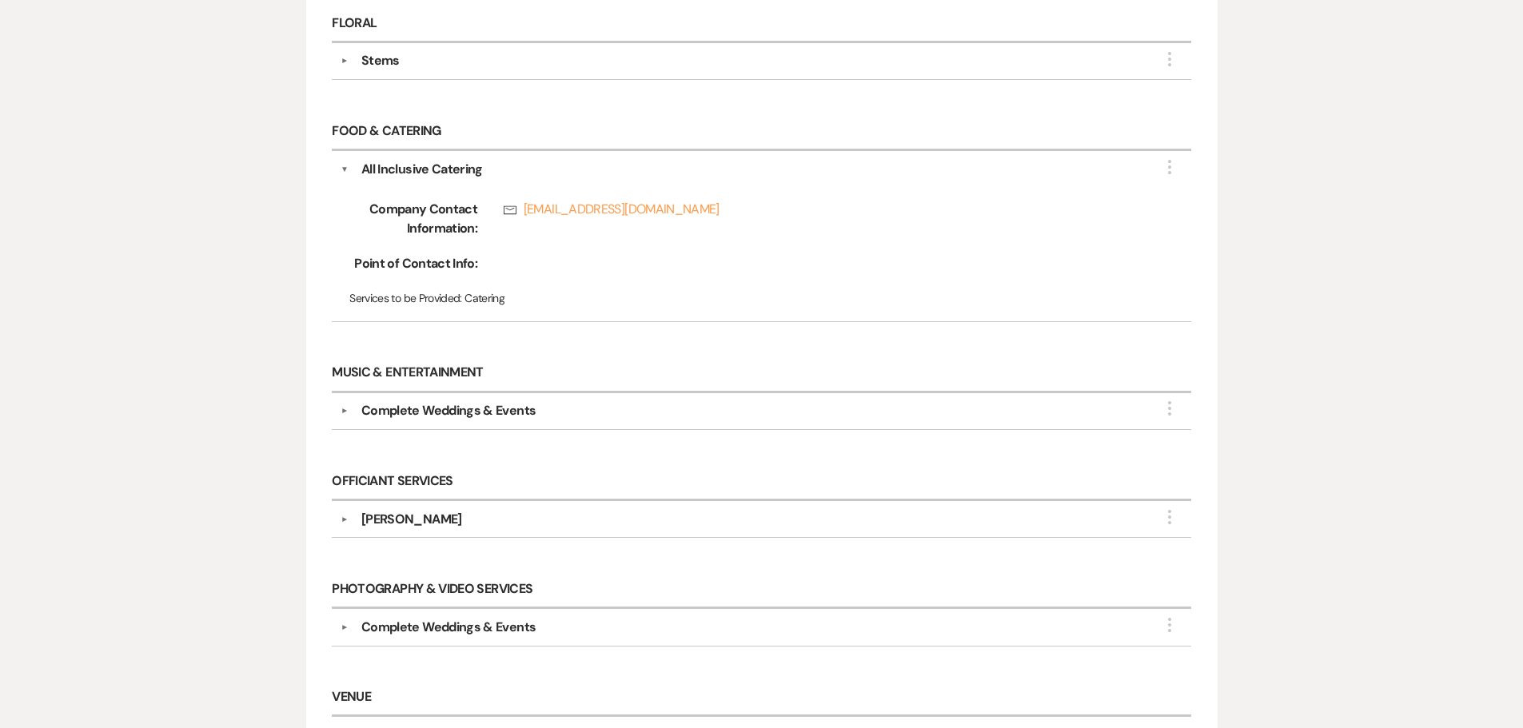
scroll to position [933, 0]
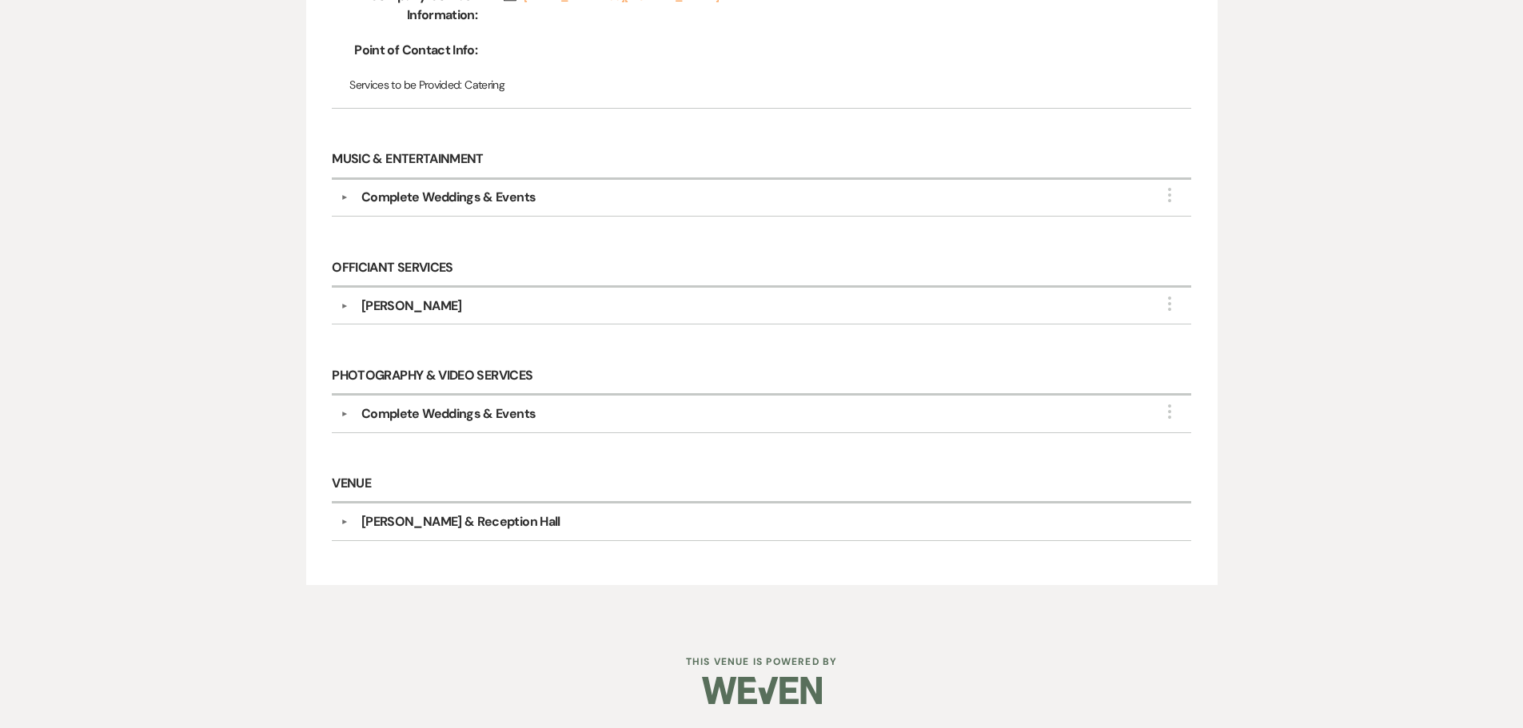
click at [395, 301] on div "[PERSON_NAME]" at bounding box center [411, 306] width 101 height 19
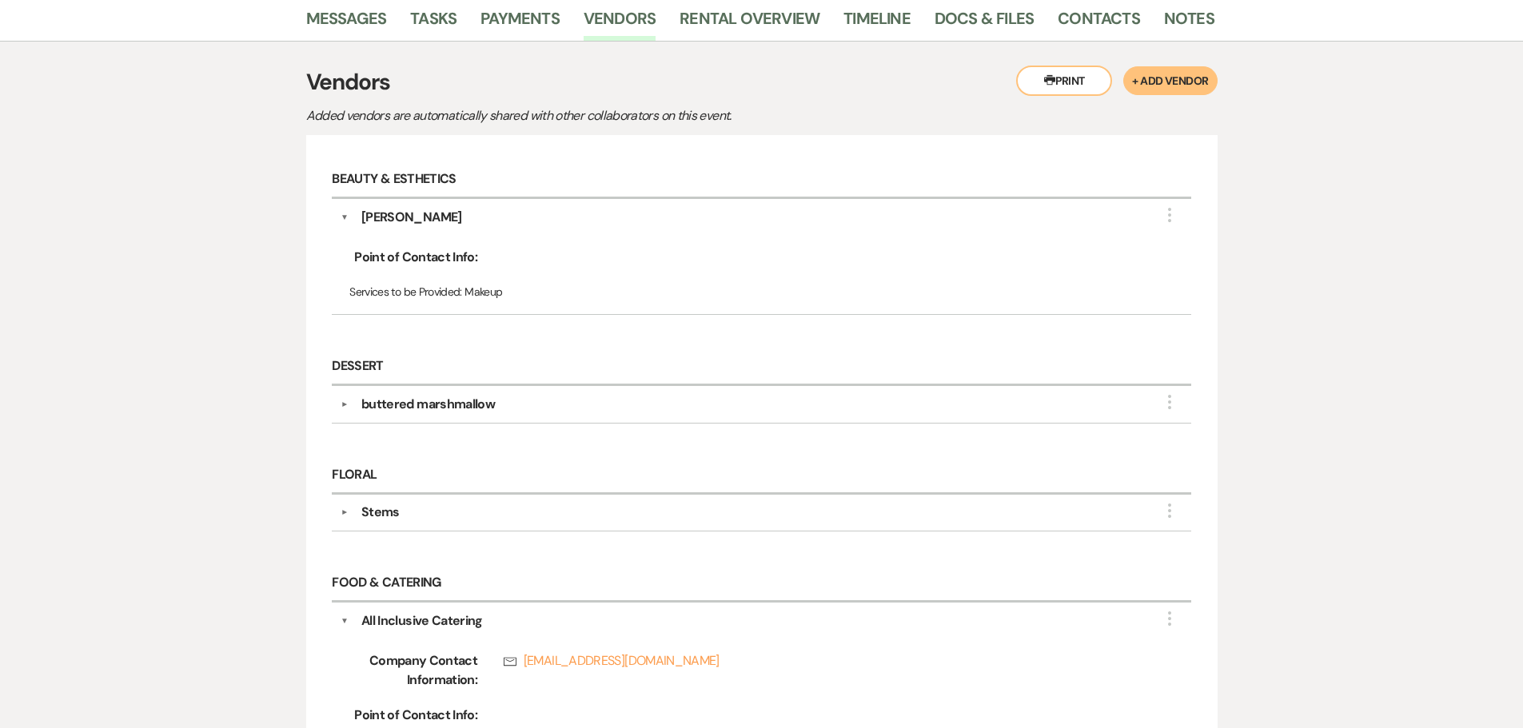
scroll to position [0, 0]
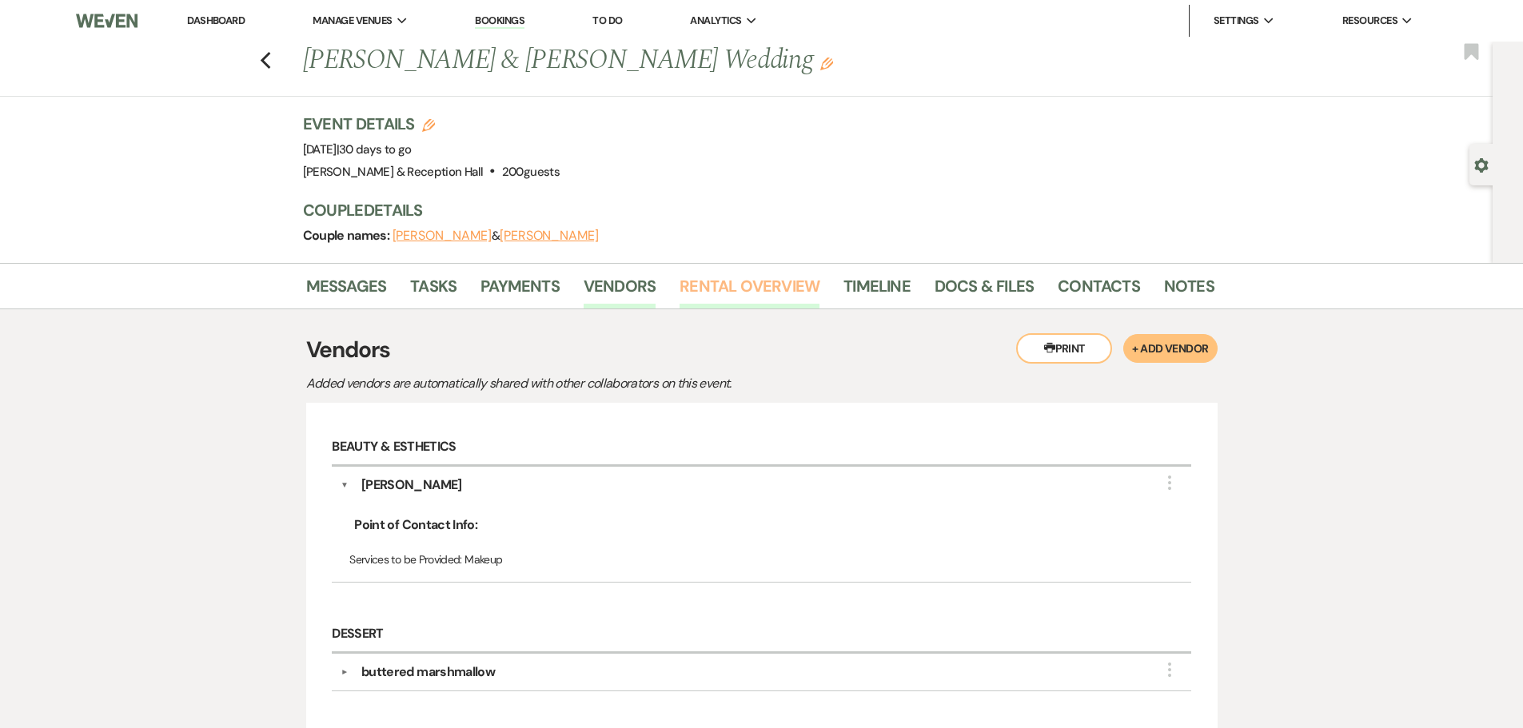
drag, startPoint x: 758, startPoint y: 276, endPoint x: 749, endPoint y: 301, distance: 26.6
click at [758, 276] on link "Rental Overview" at bounding box center [749, 290] width 140 height 35
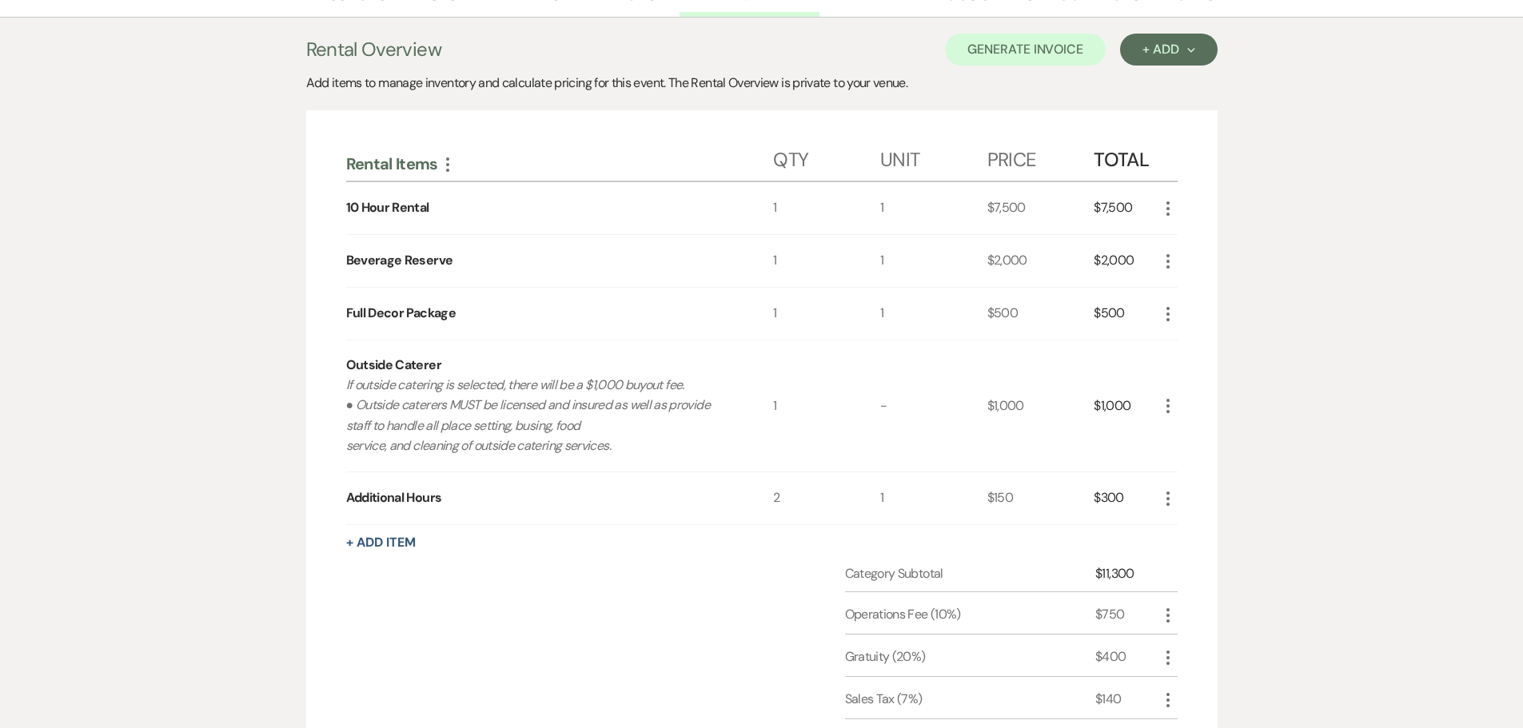
scroll to position [275, 0]
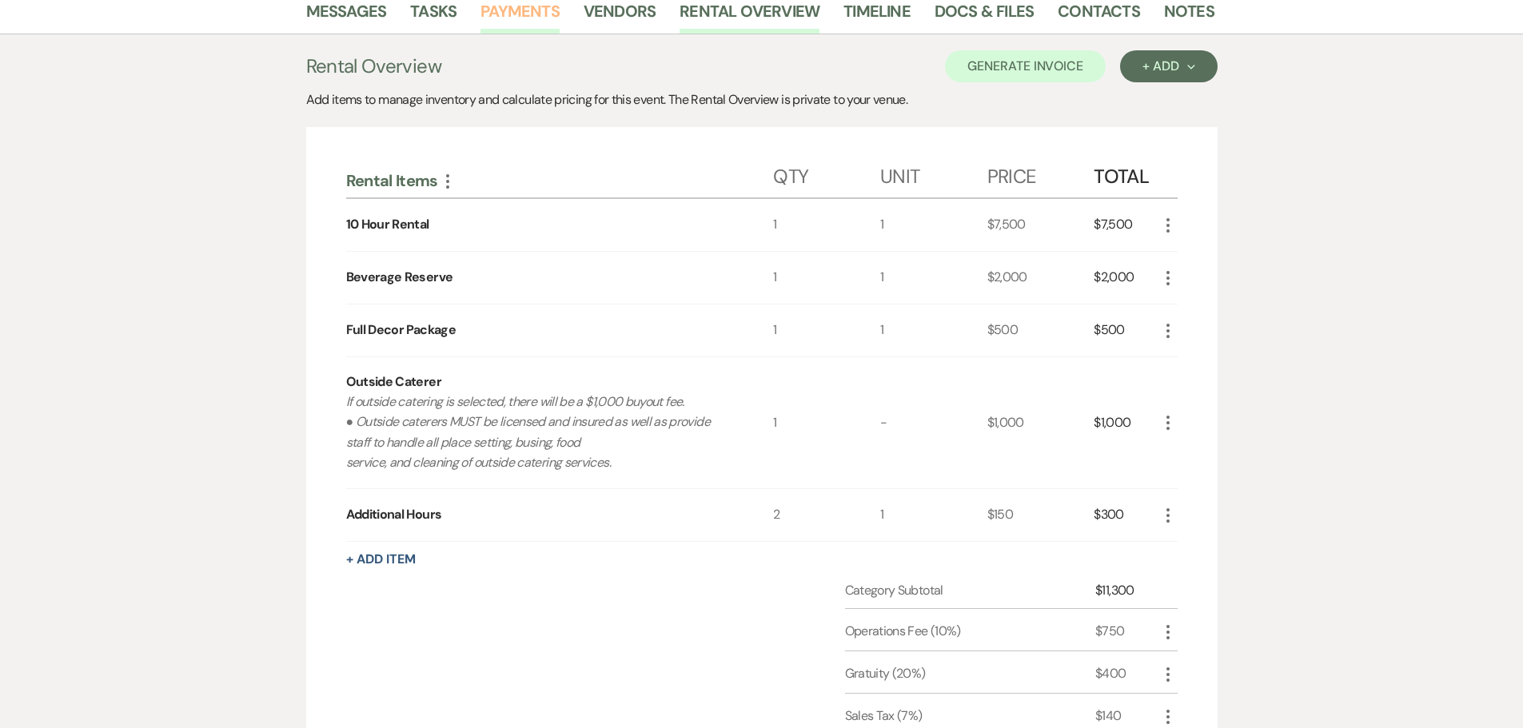
click at [529, 14] on link "Payments" at bounding box center [519, 15] width 79 height 35
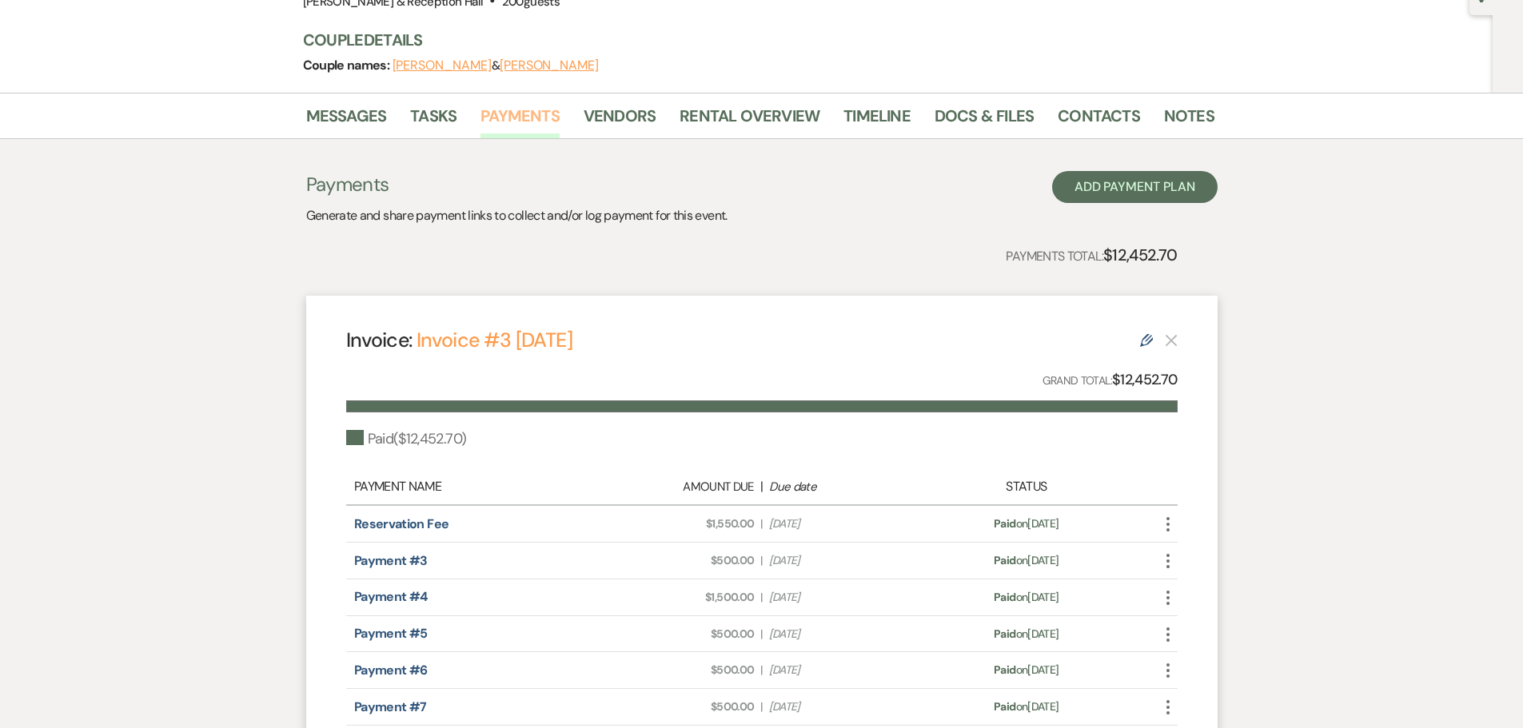
scroll to position [137, 0]
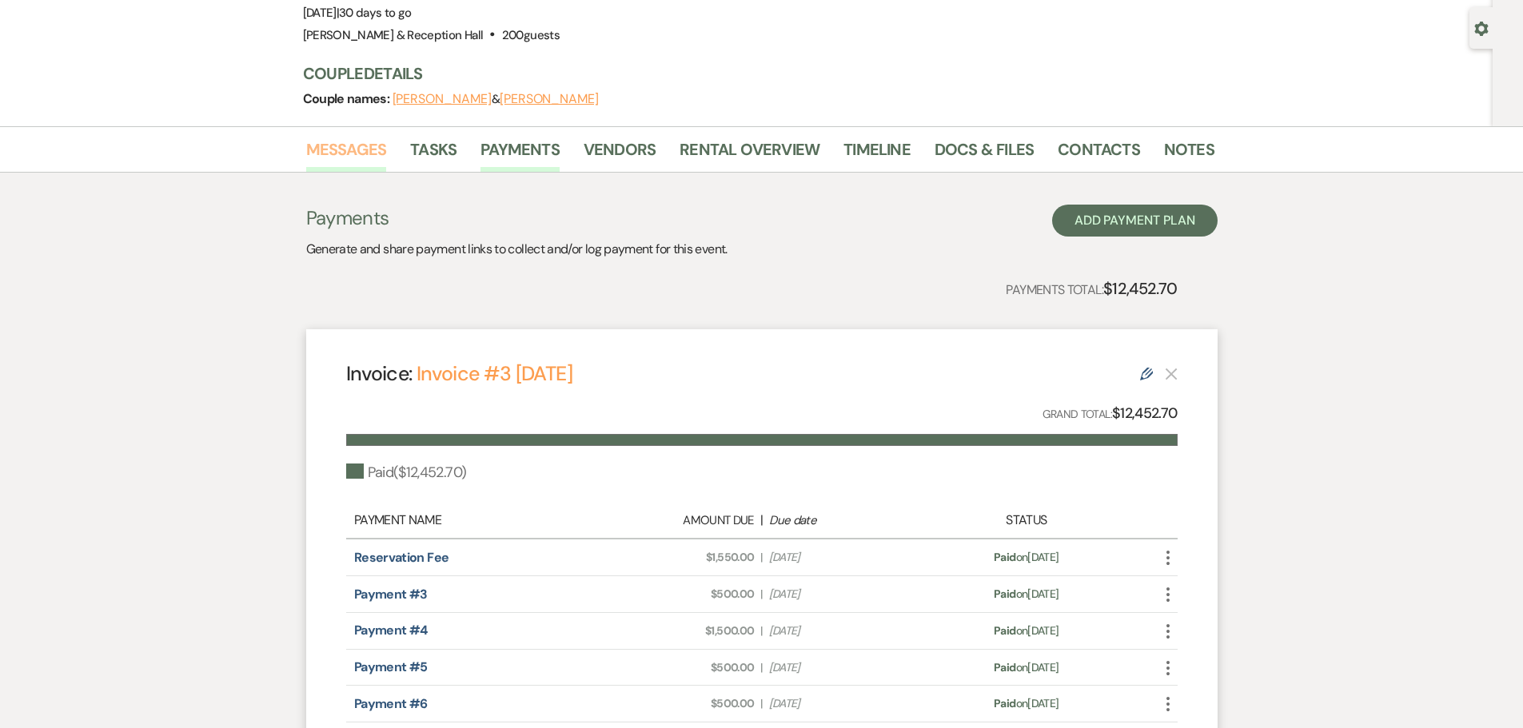
click at [376, 162] on link "Messages" at bounding box center [346, 154] width 81 height 35
